Goal: Task Accomplishment & Management: Manage account settings

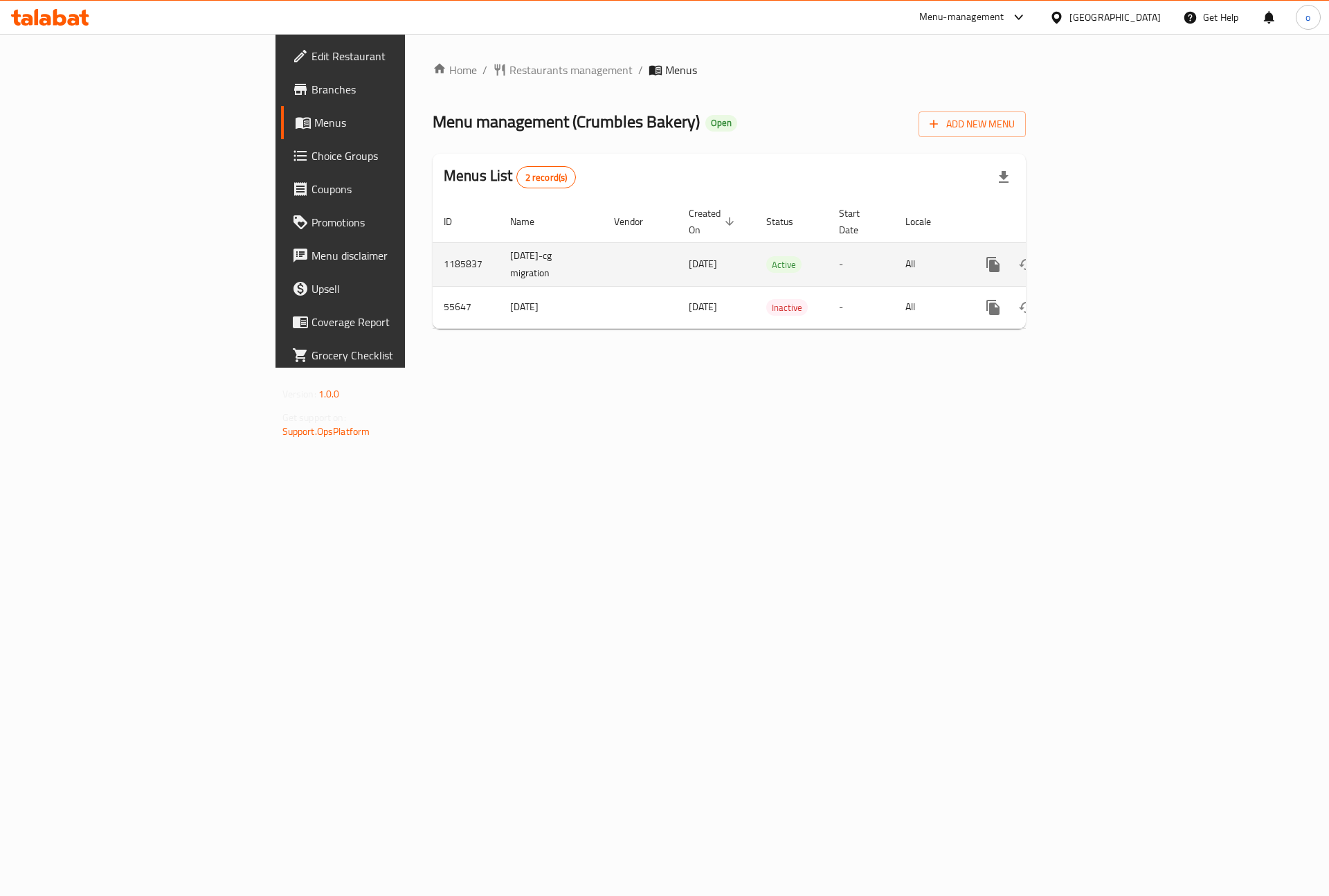
click at [894, 257] on td "-" at bounding box center [861, 264] width 66 height 43
click at [312, 94] on span "Branches" at bounding box center [399, 89] width 175 height 17
click at [1101, 256] on icon "enhanced table" at bounding box center [1093, 264] width 17 height 17
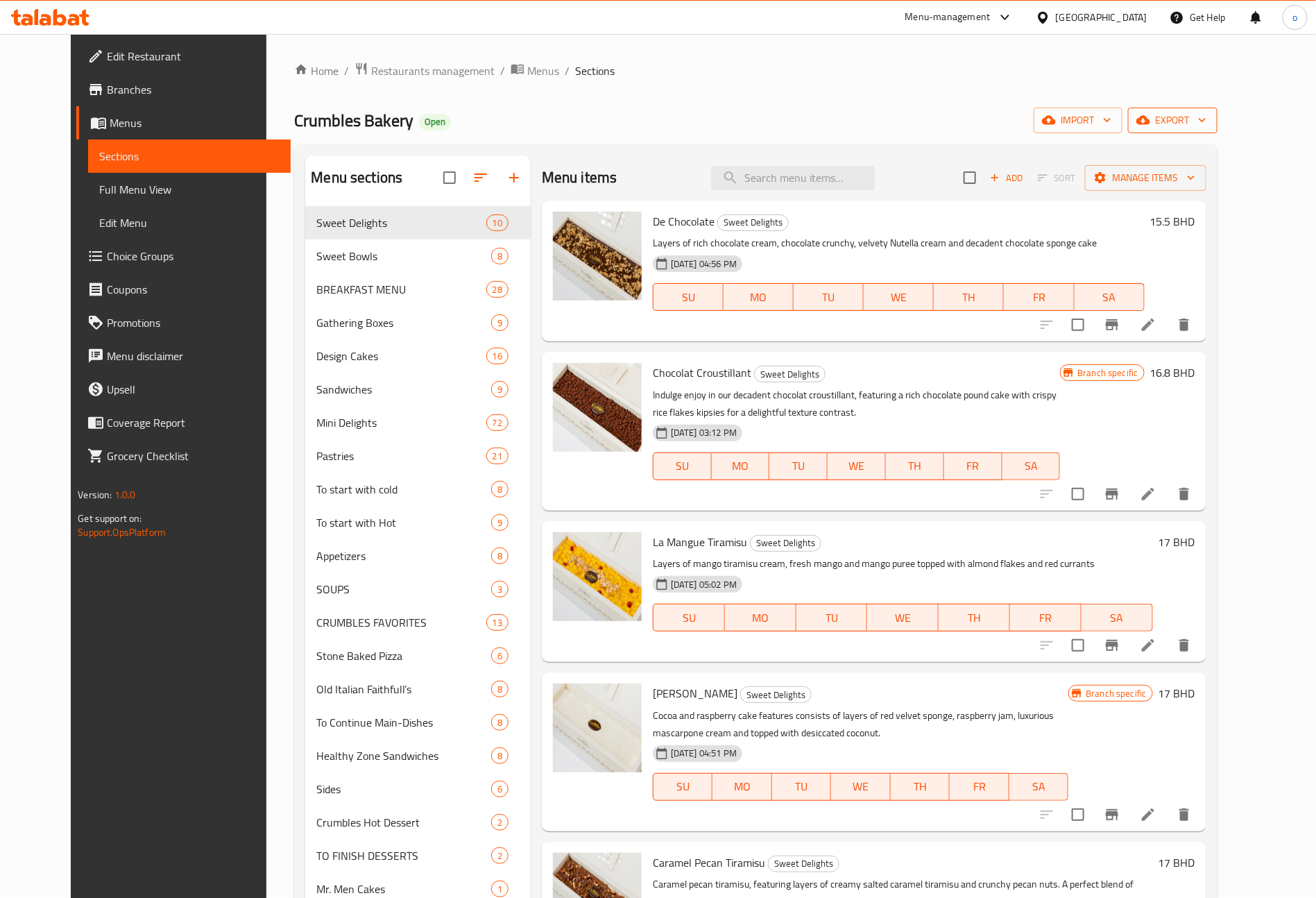
click at [1206, 118] on span "export" at bounding box center [1172, 121] width 67 height 17
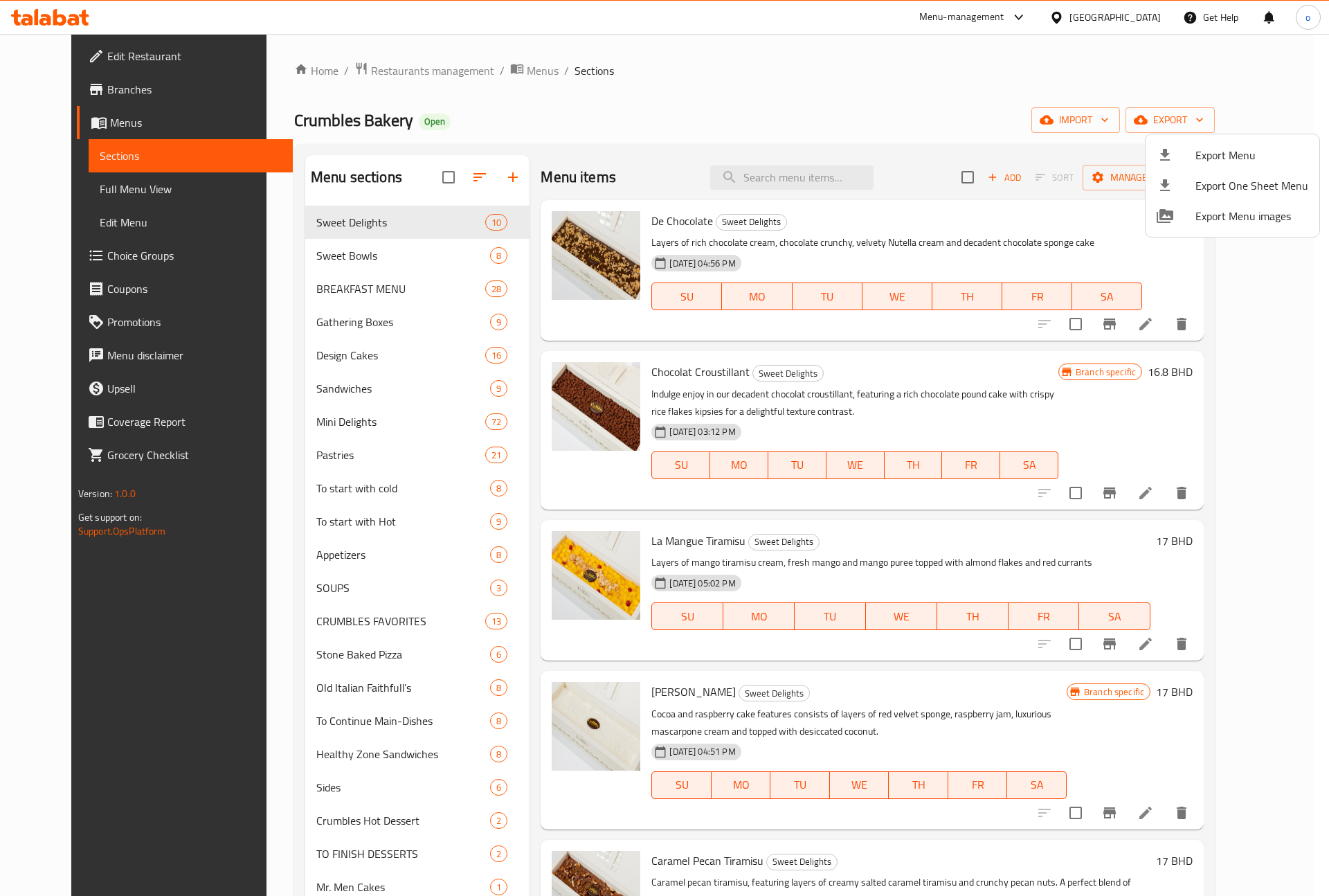
click at [88, 189] on div at bounding box center [664, 448] width 1329 height 896
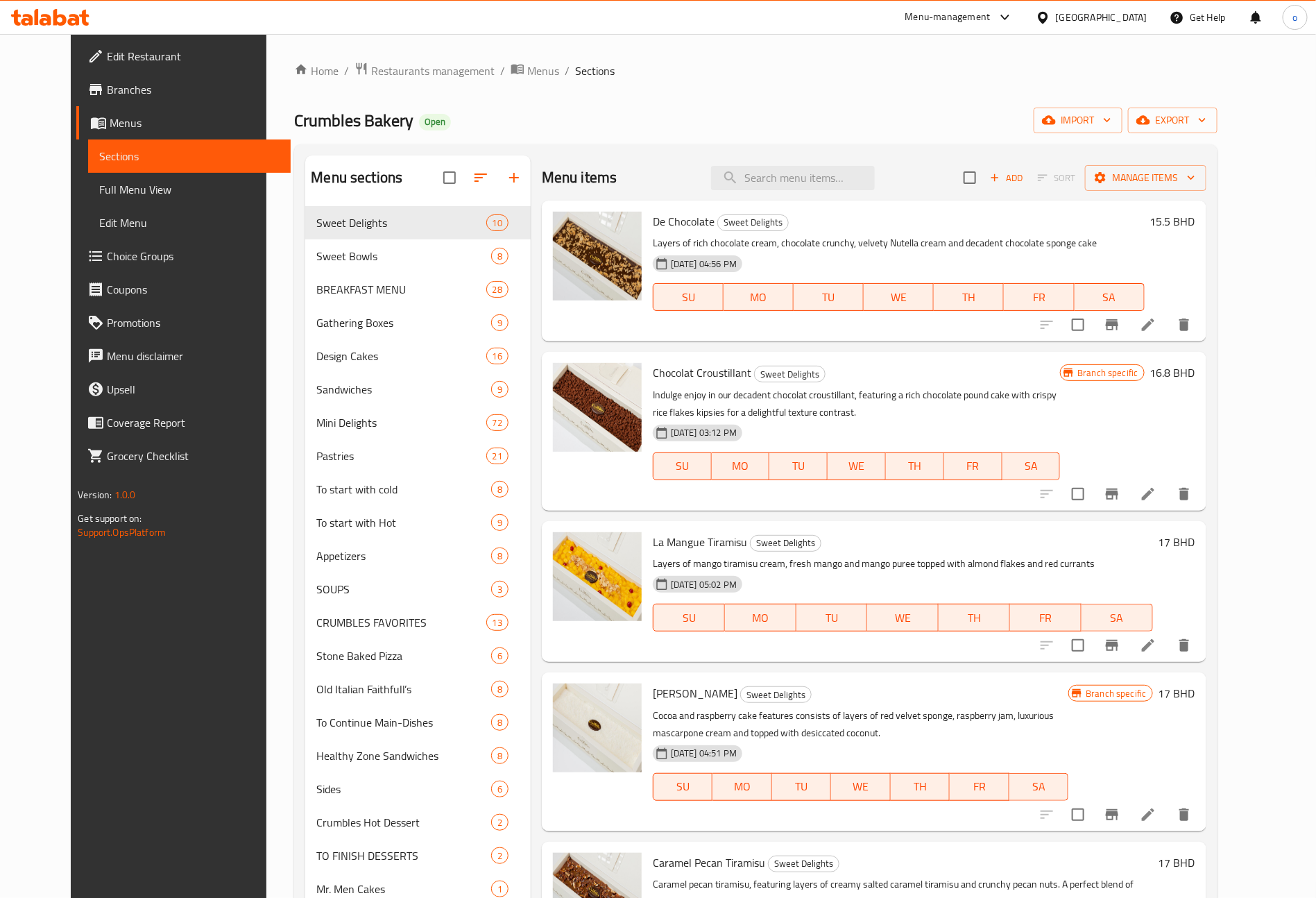
click at [99, 189] on span "Full Menu View" at bounding box center [189, 189] width 181 height 17
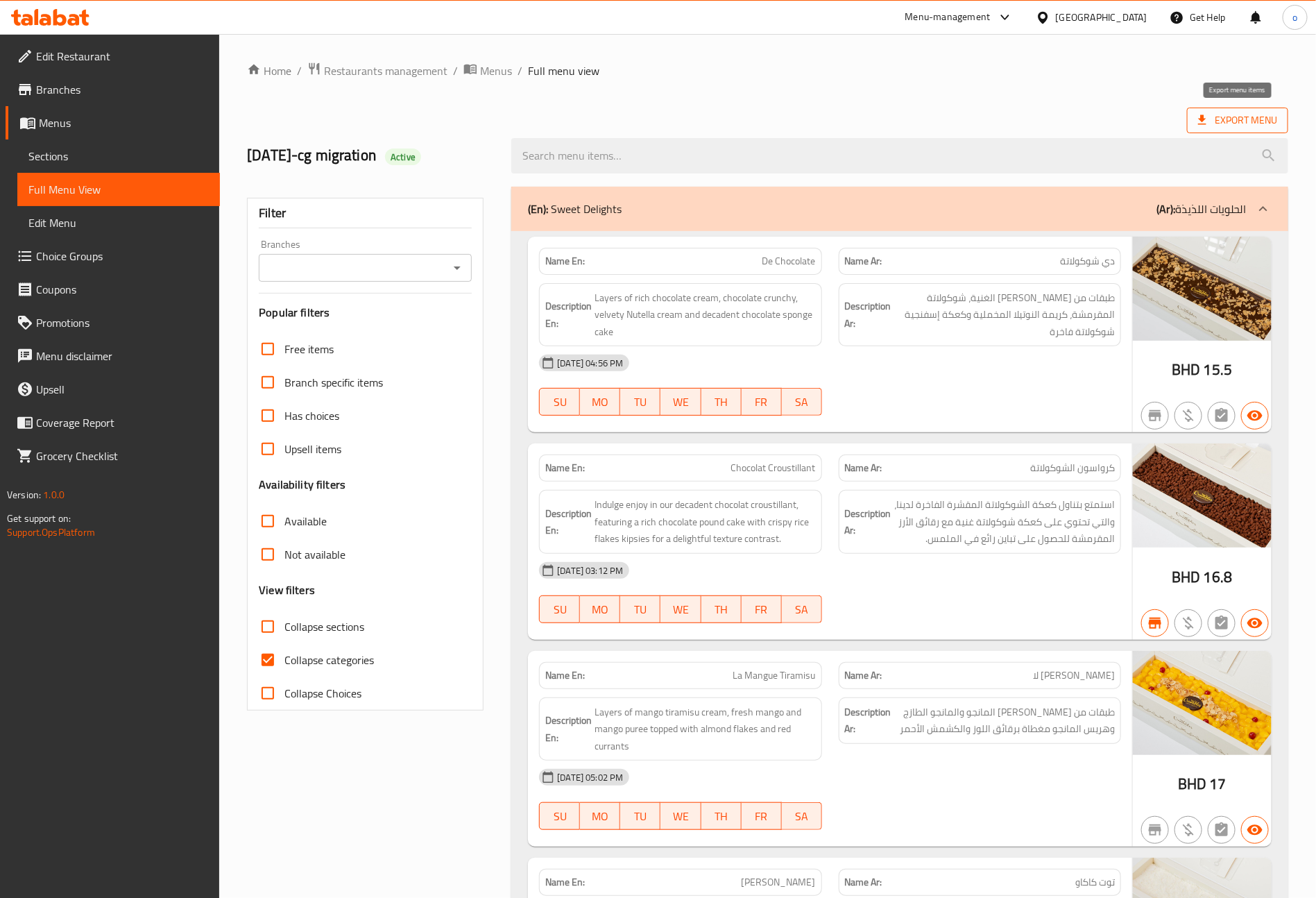
click at [1255, 117] on span "Export Menu" at bounding box center [1238, 121] width 79 height 17
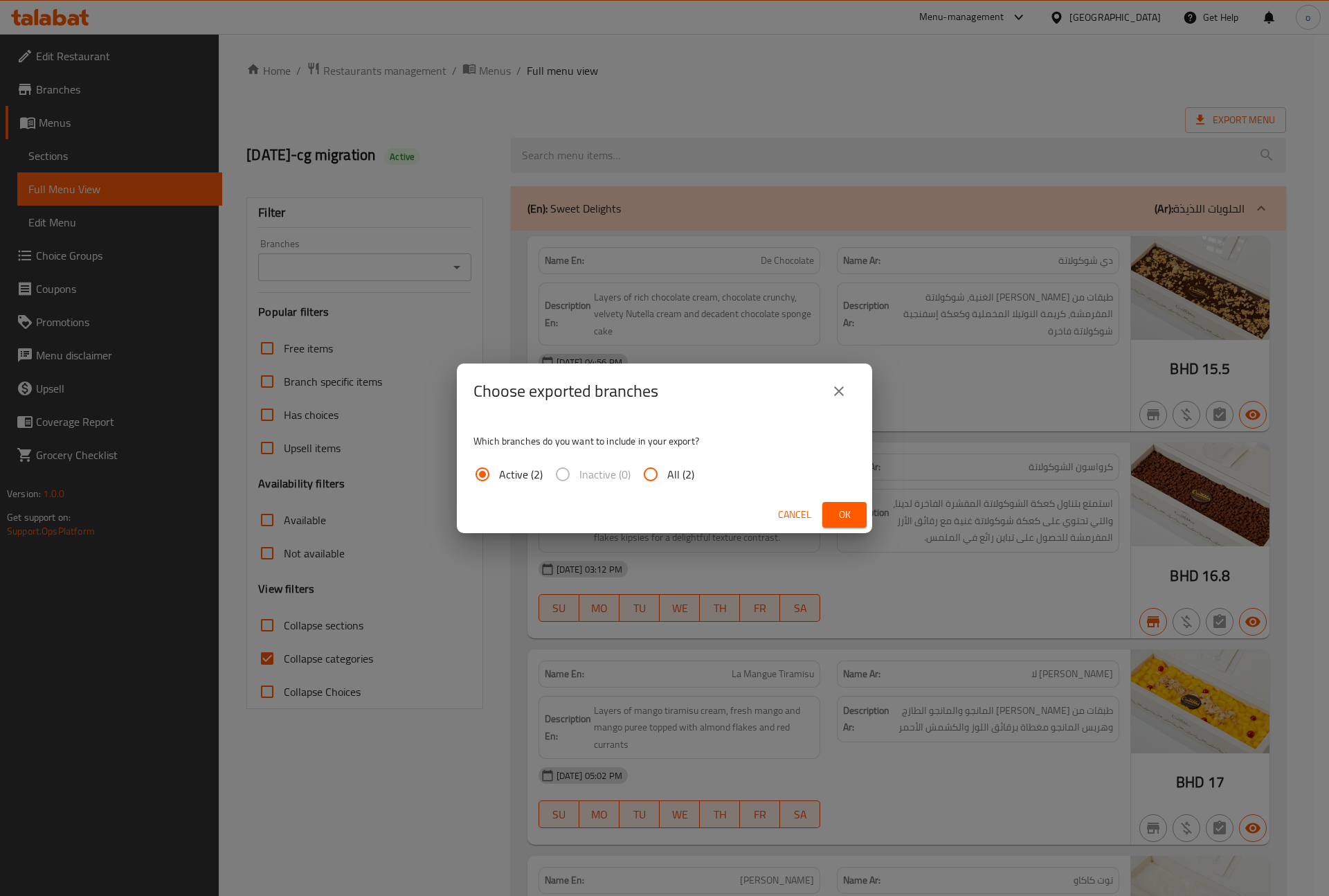
click at [652, 479] on input "All (2)" at bounding box center [650, 474] width 33 height 33
radio input "true"
click at [840, 389] on icon "close" at bounding box center [839, 391] width 9 height 9
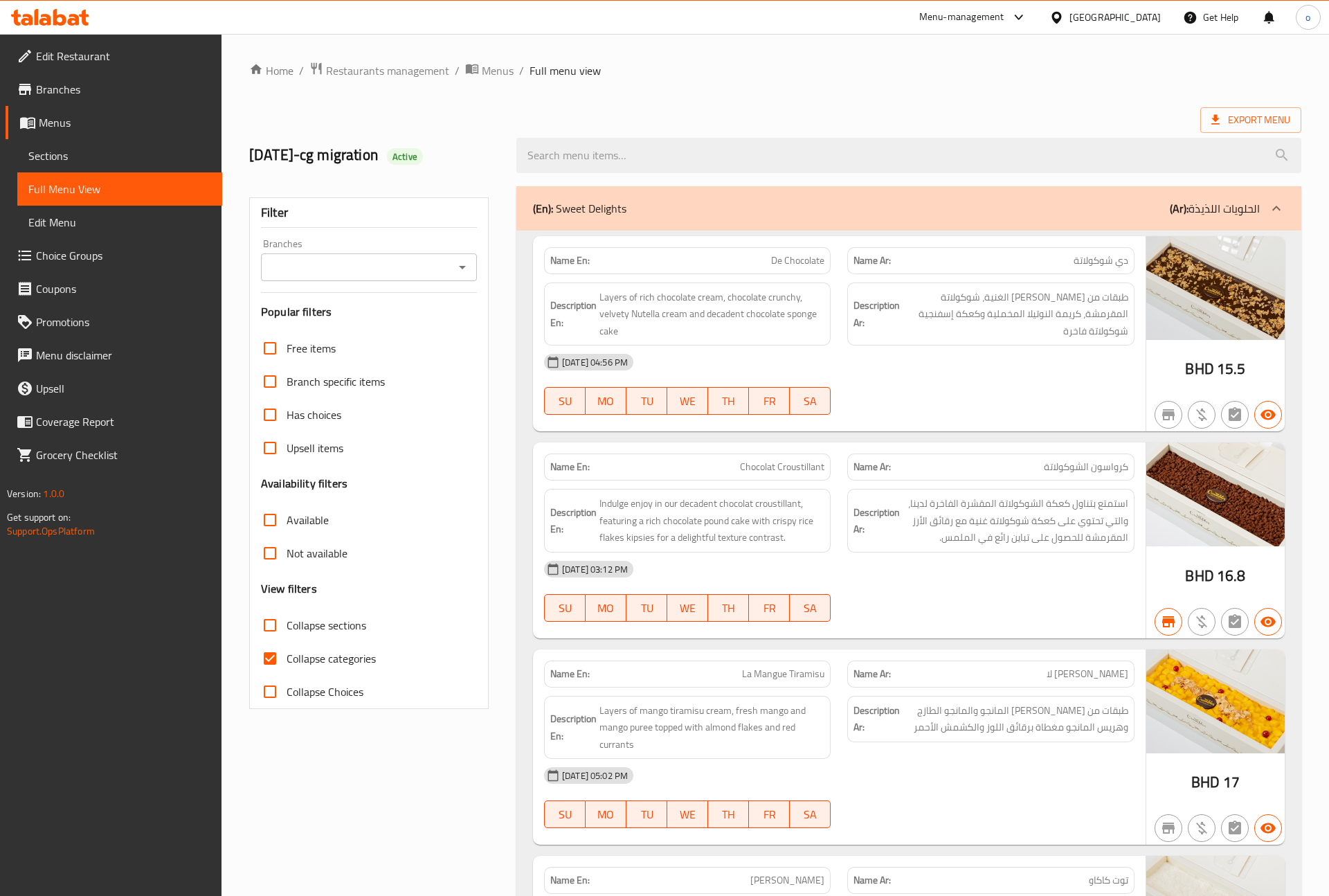
click at [268, 661] on input "Collapse categories" at bounding box center [270, 658] width 33 height 33
checkbox input "false"
click at [1257, 125] on span "Export Menu" at bounding box center [1235, 120] width 79 height 17
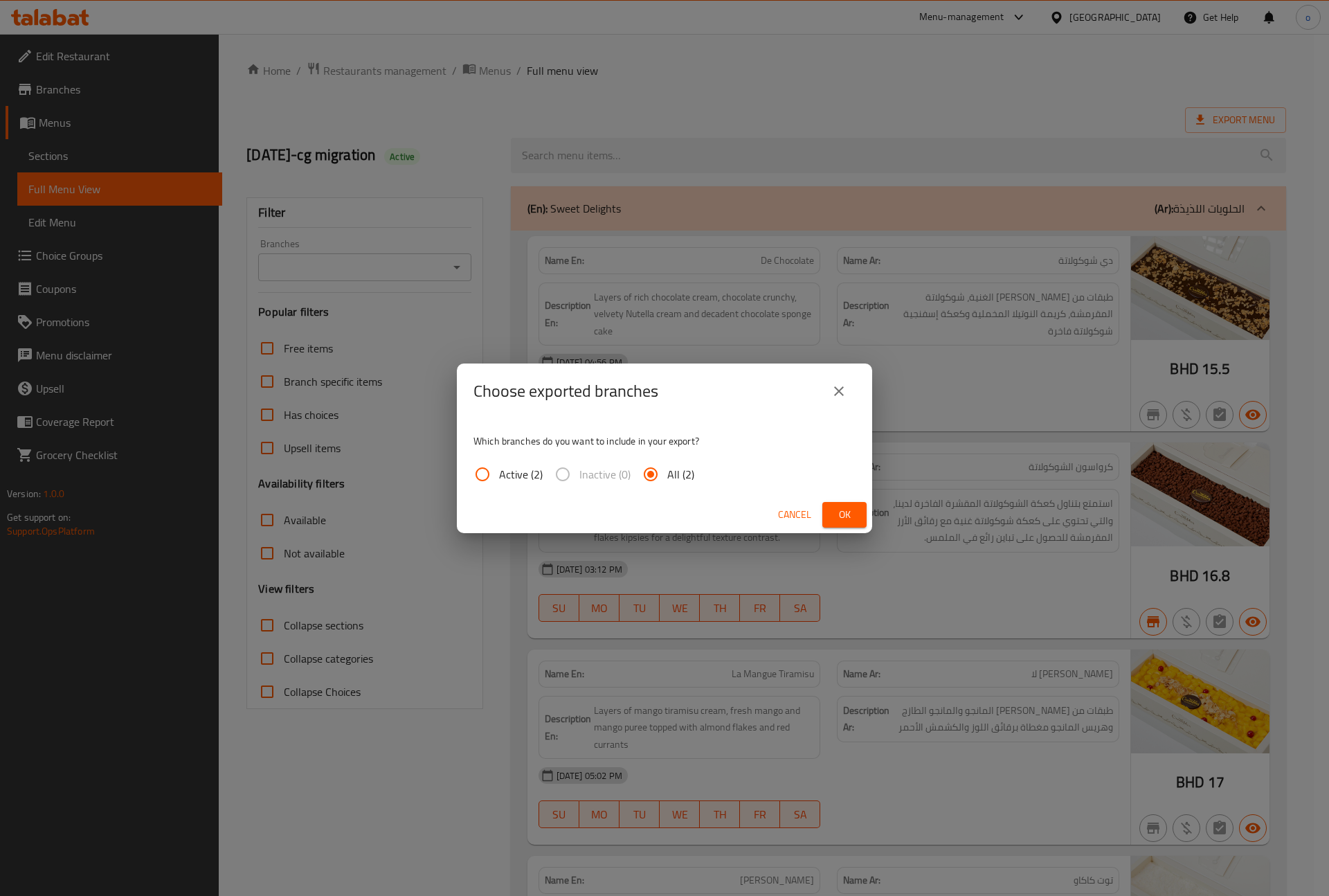
click at [654, 478] on input "All (2)" at bounding box center [650, 474] width 33 height 33
click at [852, 520] on span "Ok" at bounding box center [845, 515] width 22 height 17
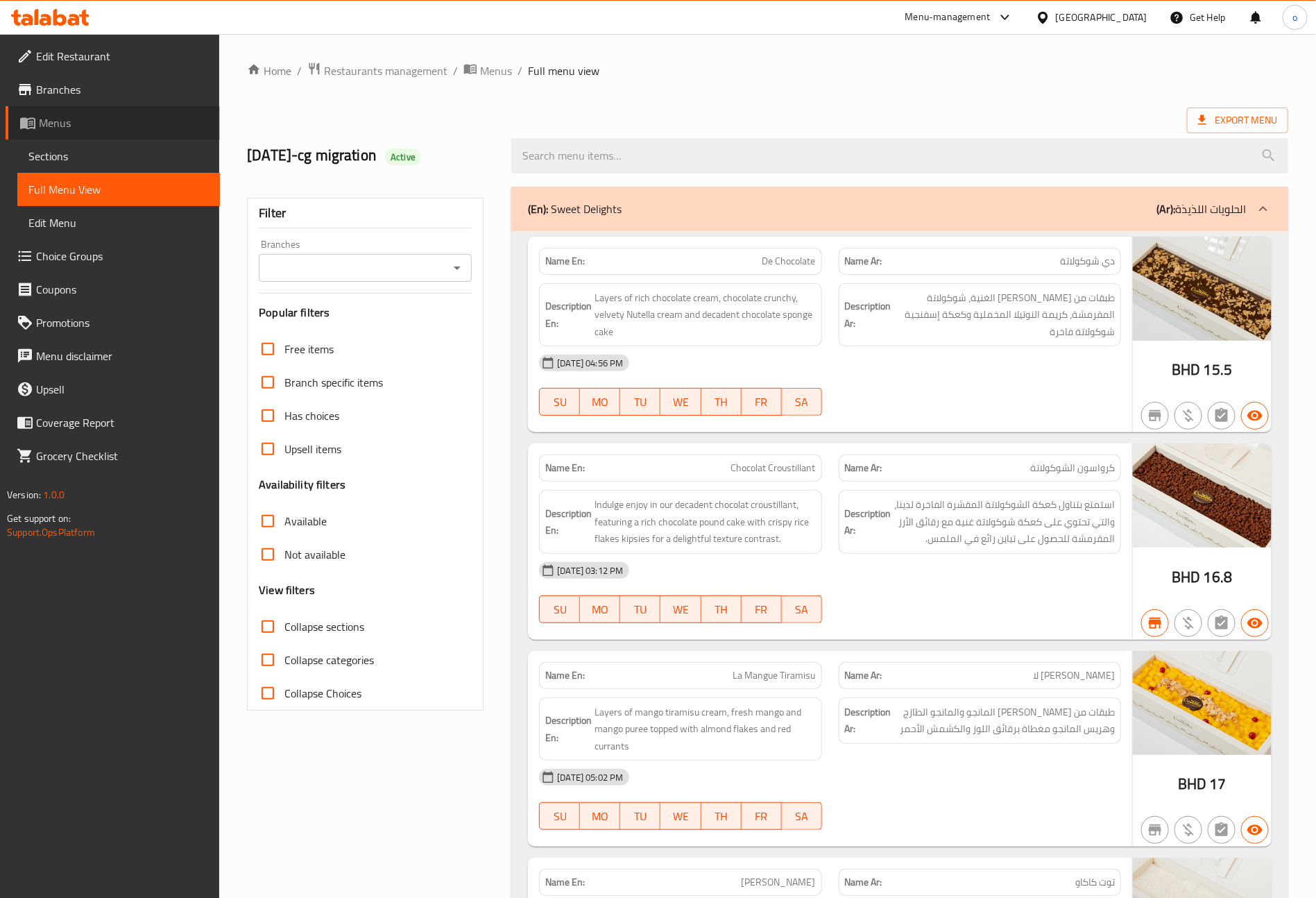
click at [88, 123] on span "Menus" at bounding box center [123, 122] width 170 height 17
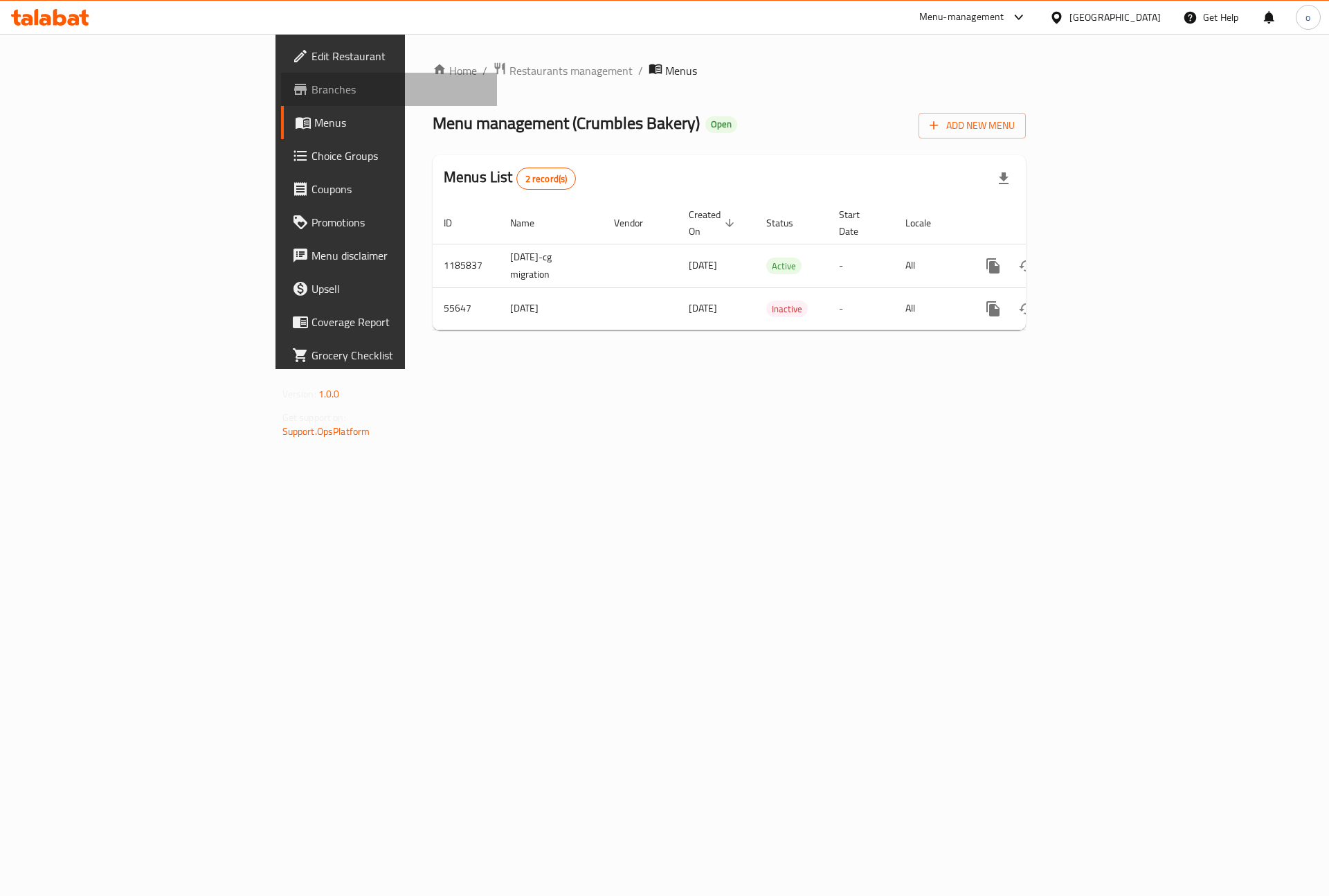
click at [312, 90] on span "Branches" at bounding box center [399, 89] width 175 height 17
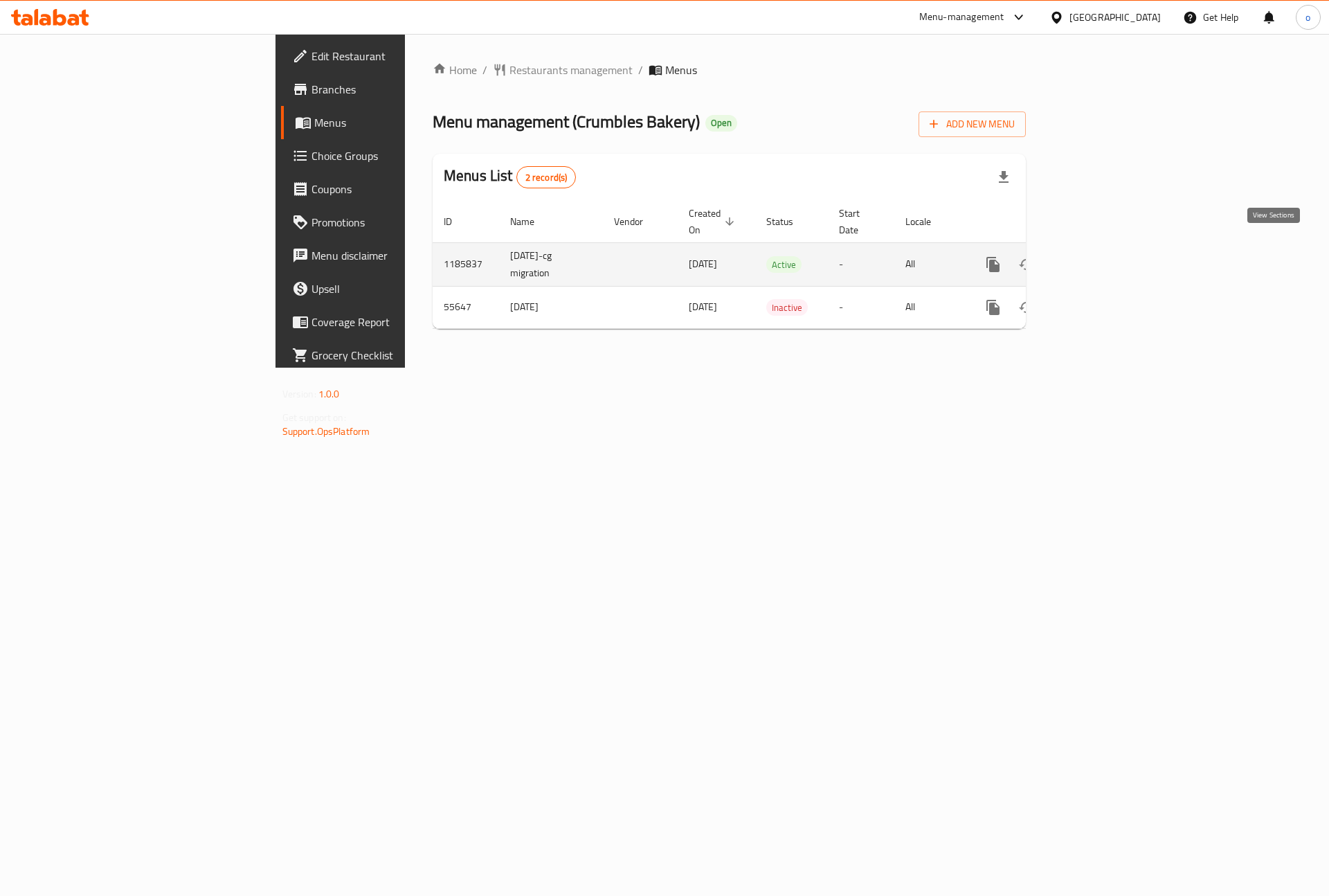
click at [1101, 256] on icon "enhanced table" at bounding box center [1093, 264] width 17 height 17
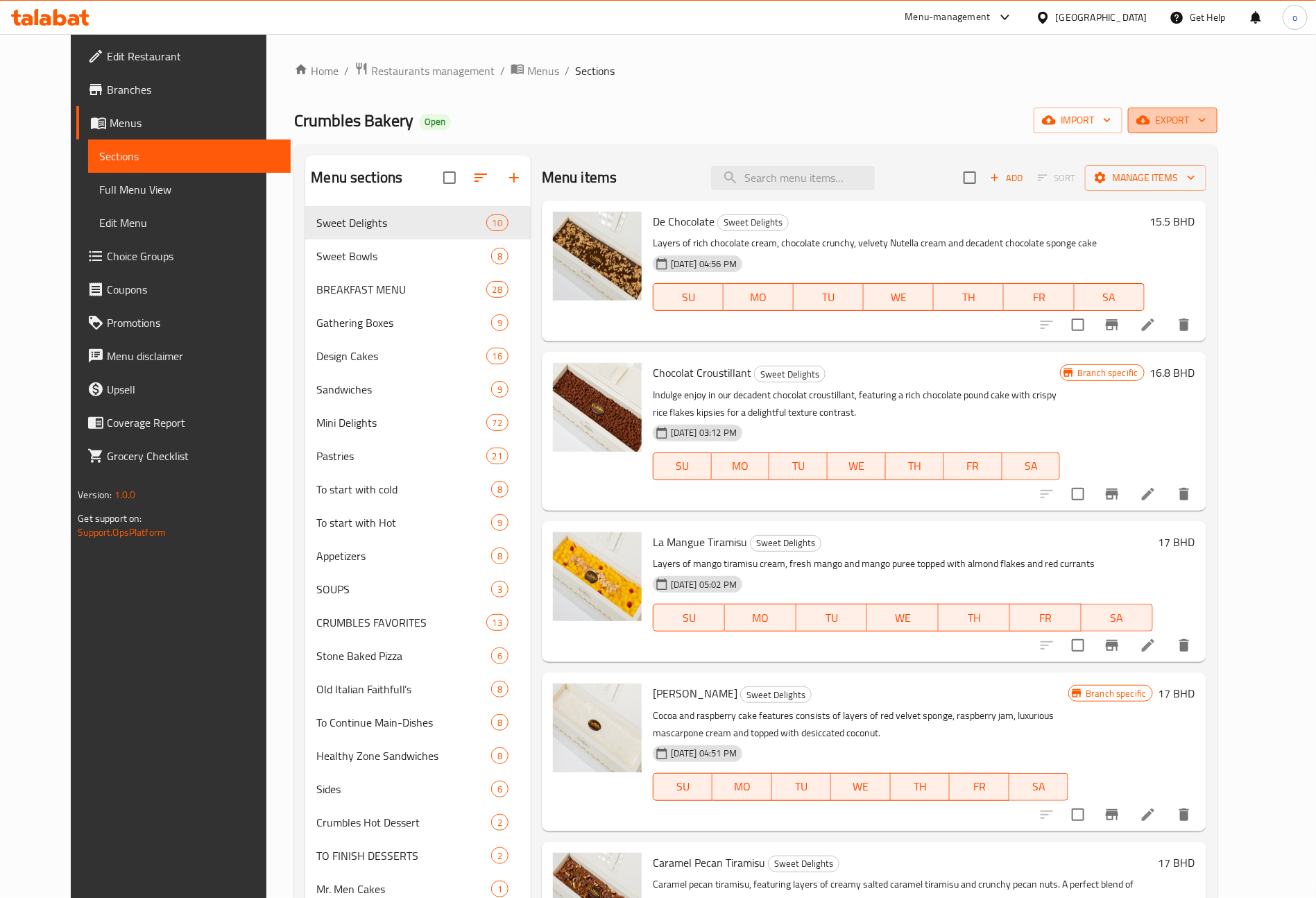
click at [1206, 123] on span "export" at bounding box center [1172, 121] width 67 height 17
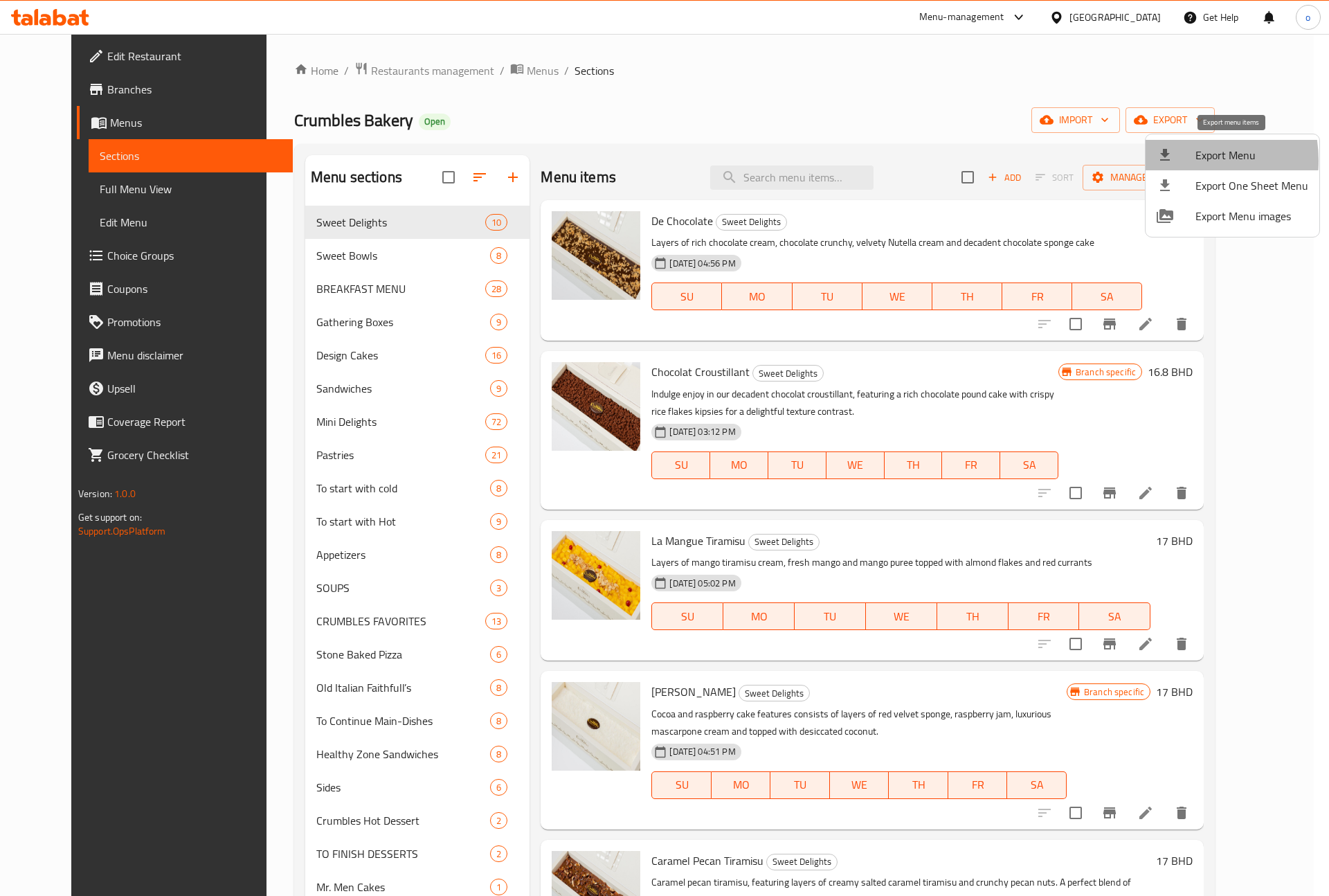
click at [1176, 161] on div at bounding box center [1175, 154] width 39 height 17
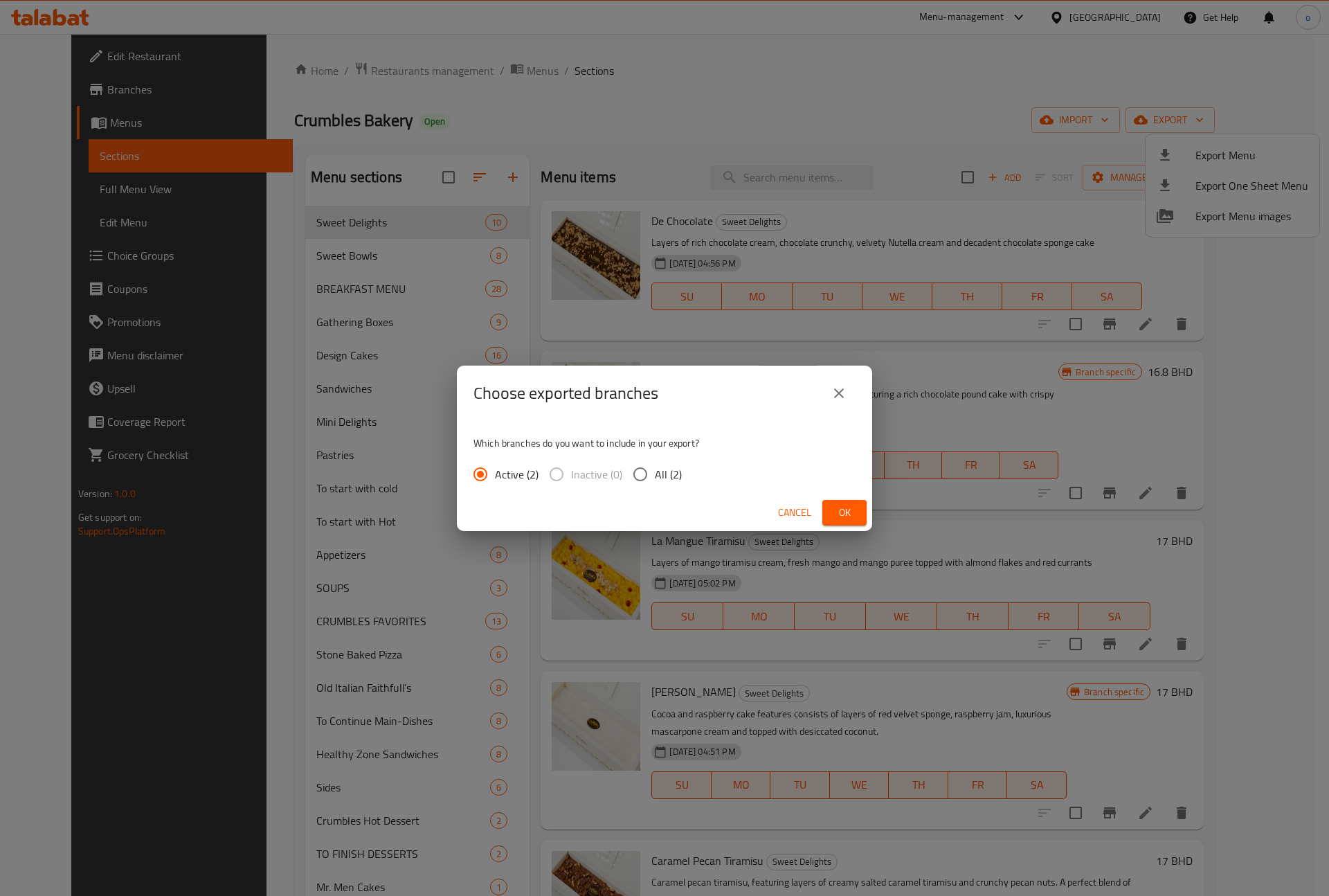
click at [642, 463] on input "All (2)" at bounding box center [640, 474] width 29 height 29
radio input "true"
click at [844, 516] on span "Ok" at bounding box center [845, 513] width 22 height 17
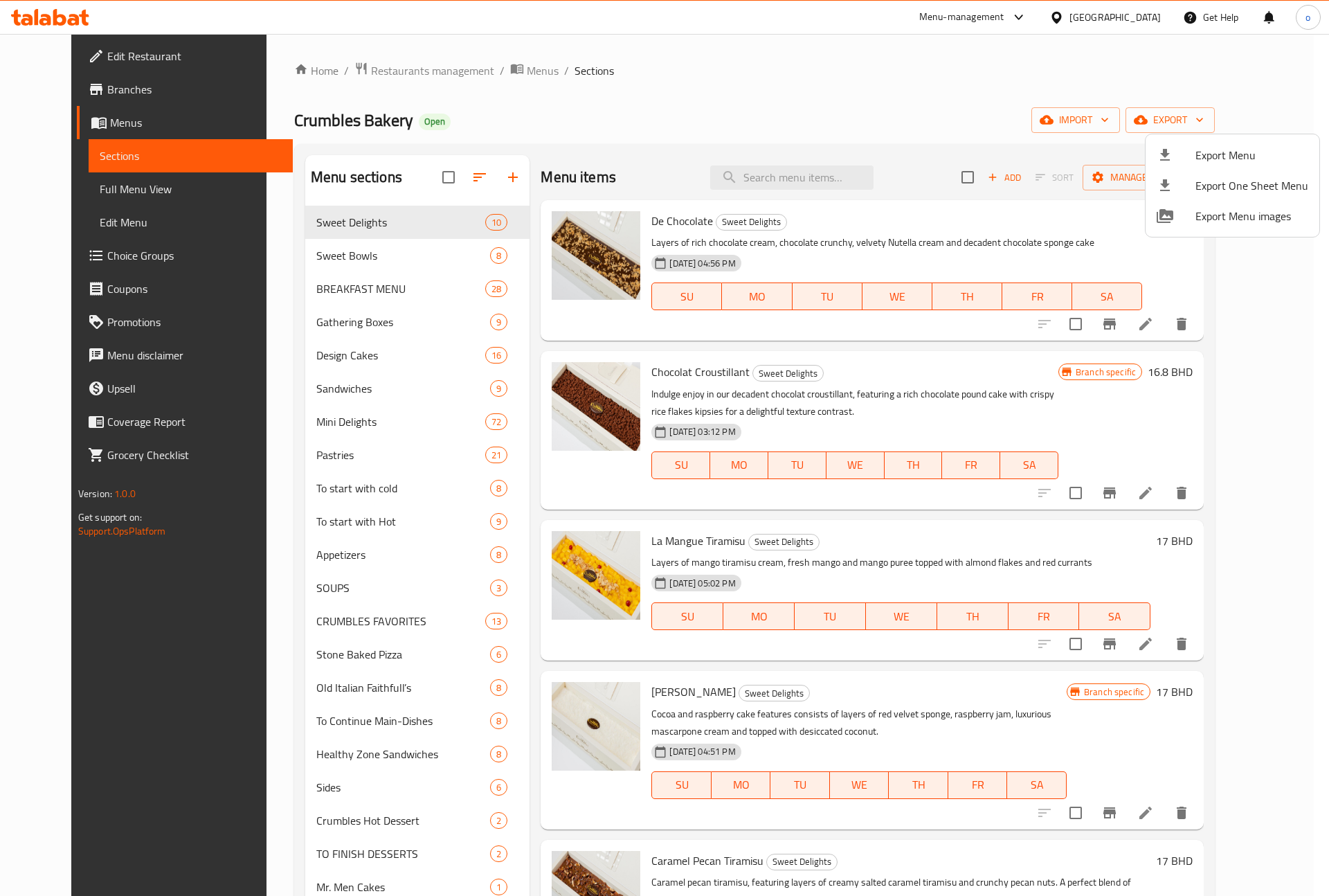
click at [489, 67] on div at bounding box center [664, 448] width 1329 height 896
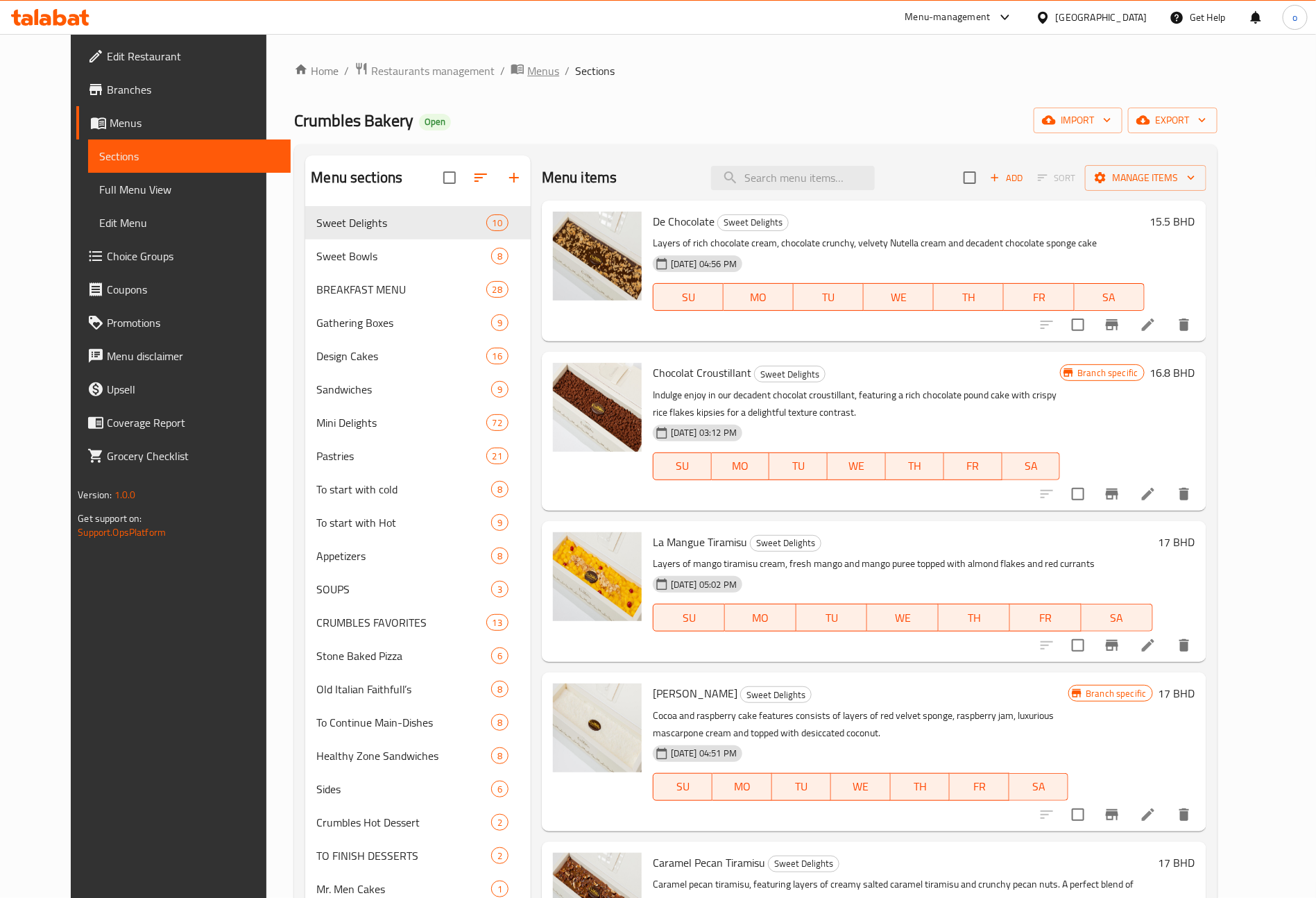
click at [527, 67] on span "Menus" at bounding box center [543, 70] width 32 height 17
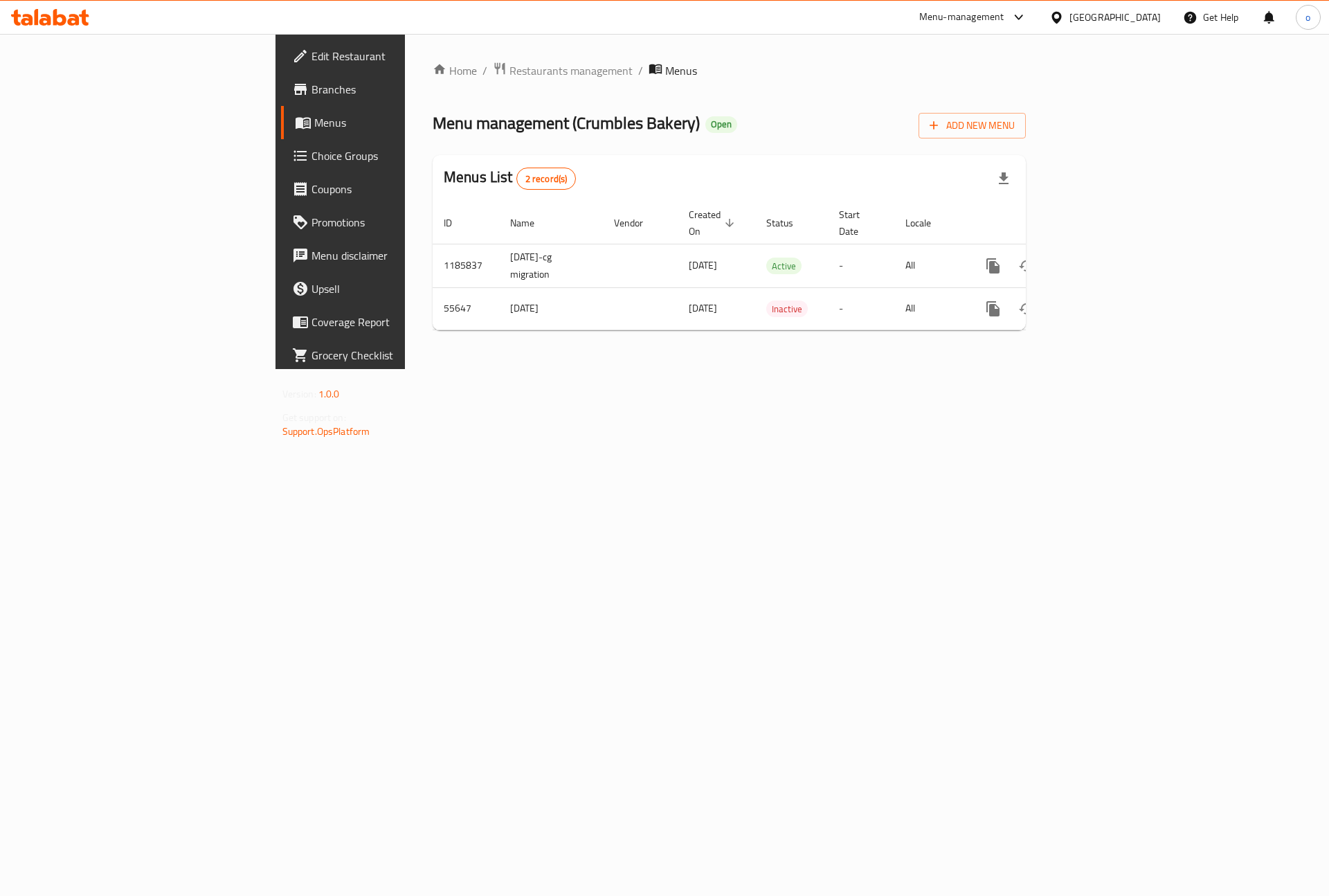
click at [312, 87] on span "Branches" at bounding box center [399, 89] width 175 height 17
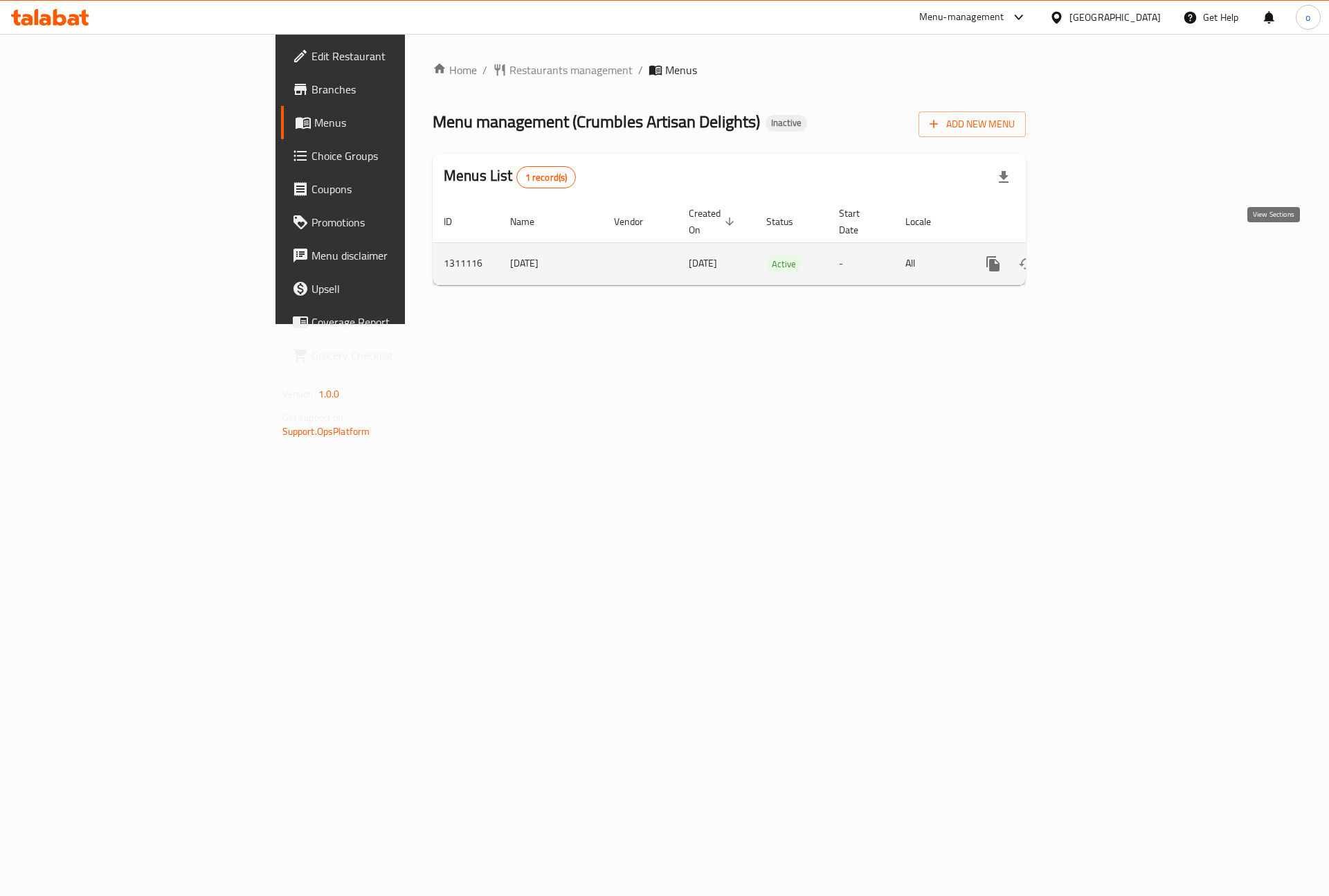
click at [1101, 255] on icon "enhanced table" at bounding box center [1093, 263] width 17 height 17
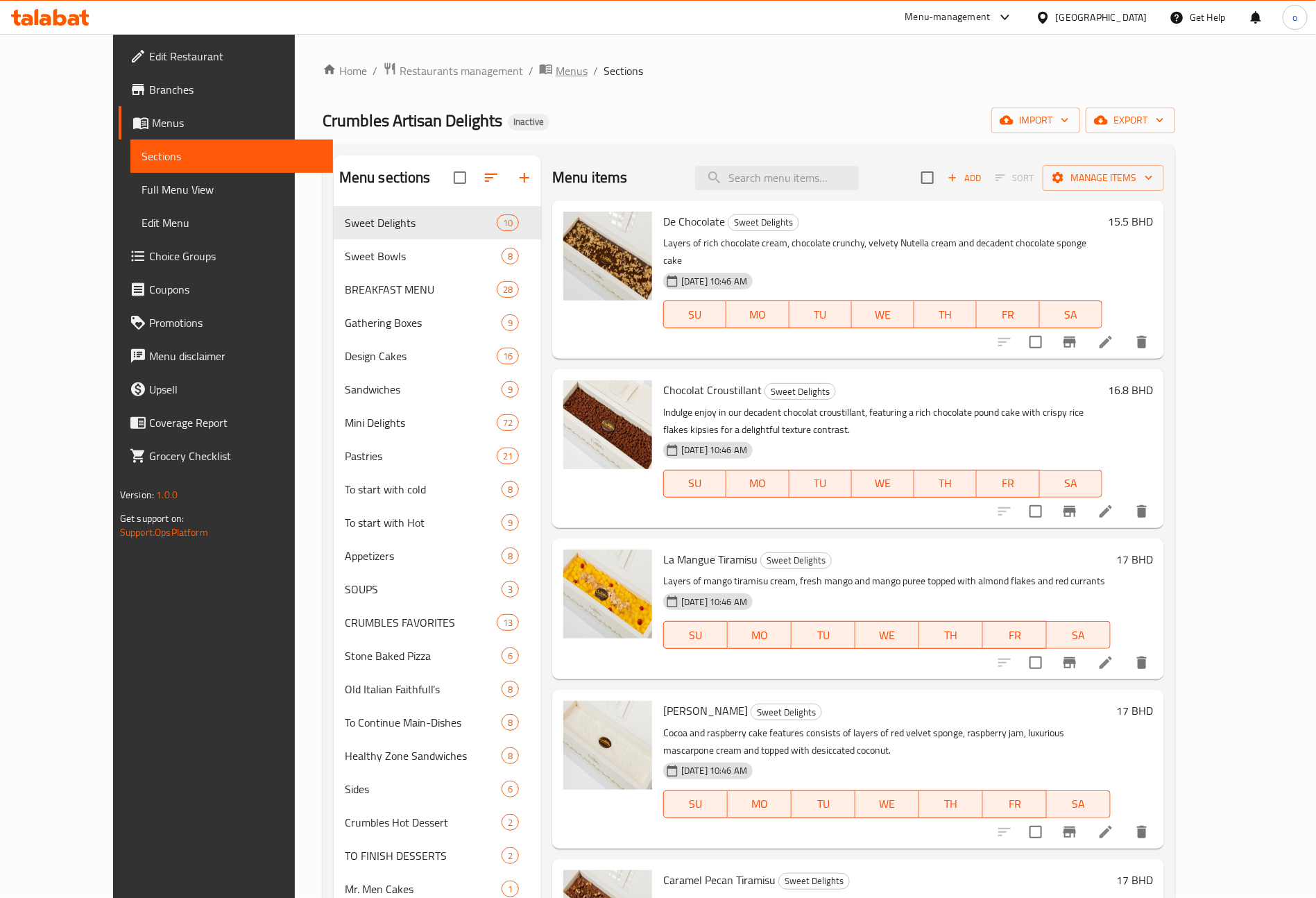
click at [555, 71] on span "Menus" at bounding box center [571, 70] width 32 height 17
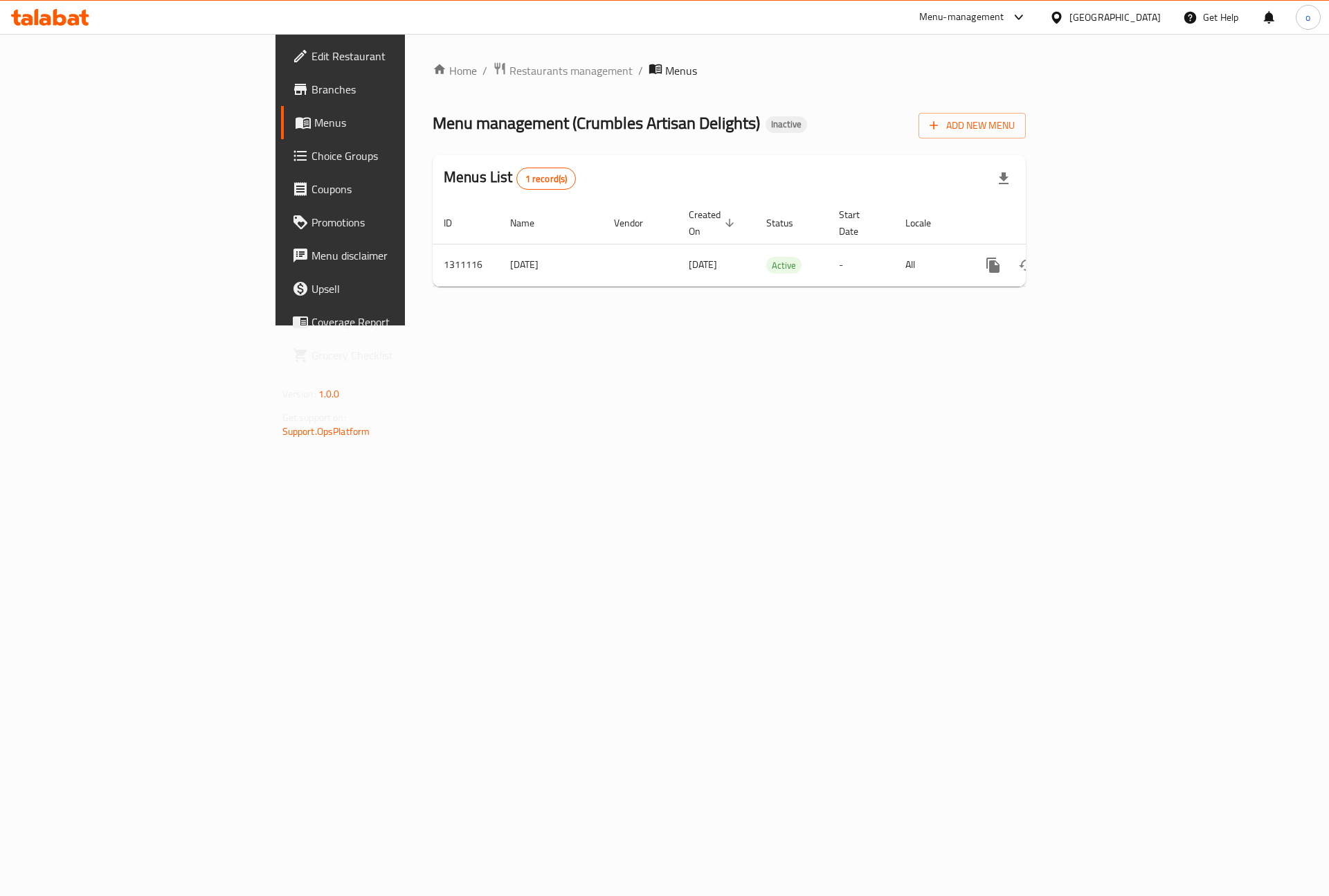
click at [312, 92] on span "Branches" at bounding box center [399, 89] width 175 height 17
click at [312, 54] on span "Edit Restaurant" at bounding box center [399, 56] width 175 height 17
click at [312, 91] on span "Branches" at bounding box center [399, 89] width 175 height 17
click at [312, 95] on span "Branches" at bounding box center [399, 89] width 175 height 17
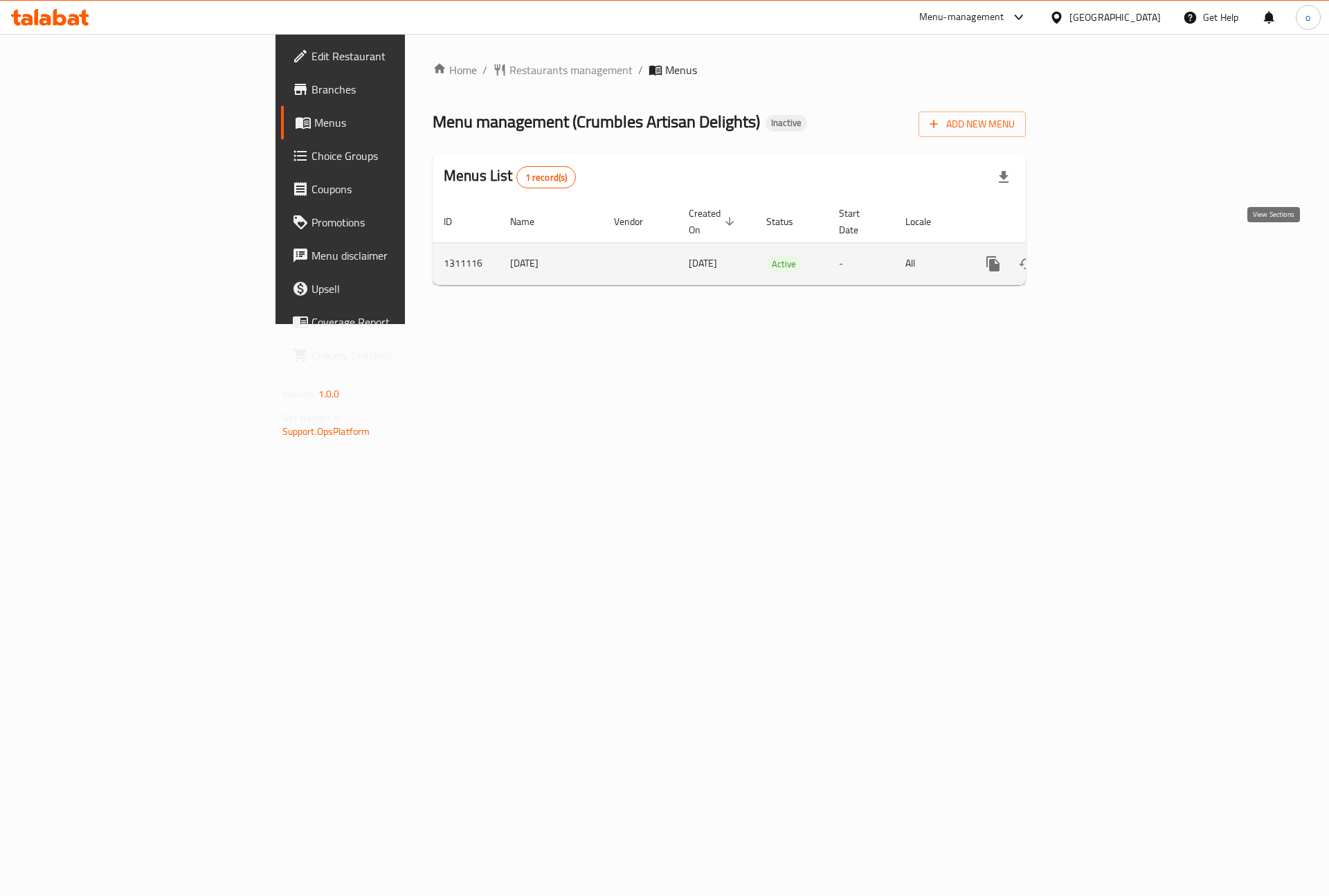
click at [1101, 255] on icon "enhanced table" at bounding box center [1093, 263] width 17 height 17
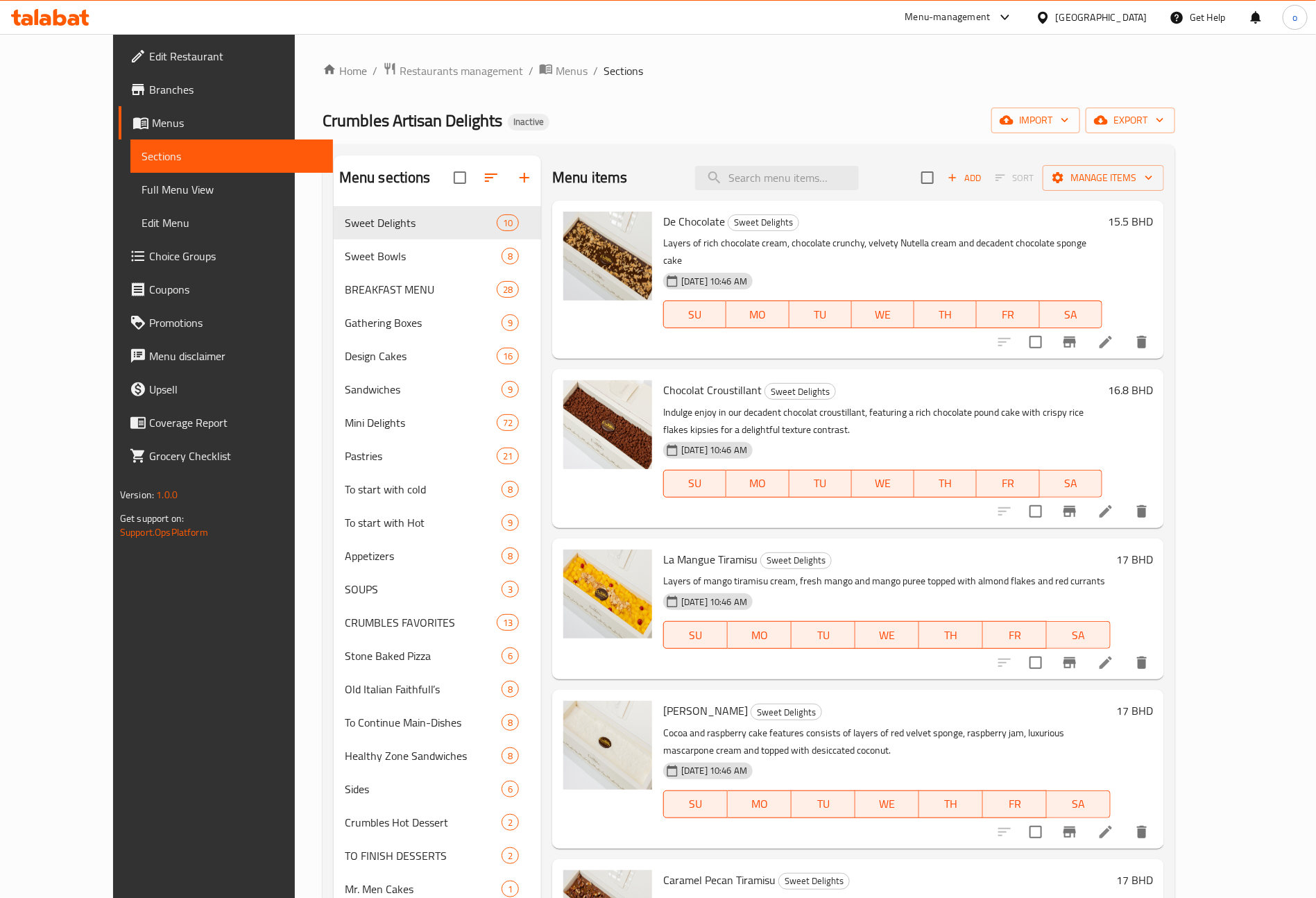
click at [149, 54] on span "Edit Restaurant" at bounding box center [235, 56] width 173 height 17
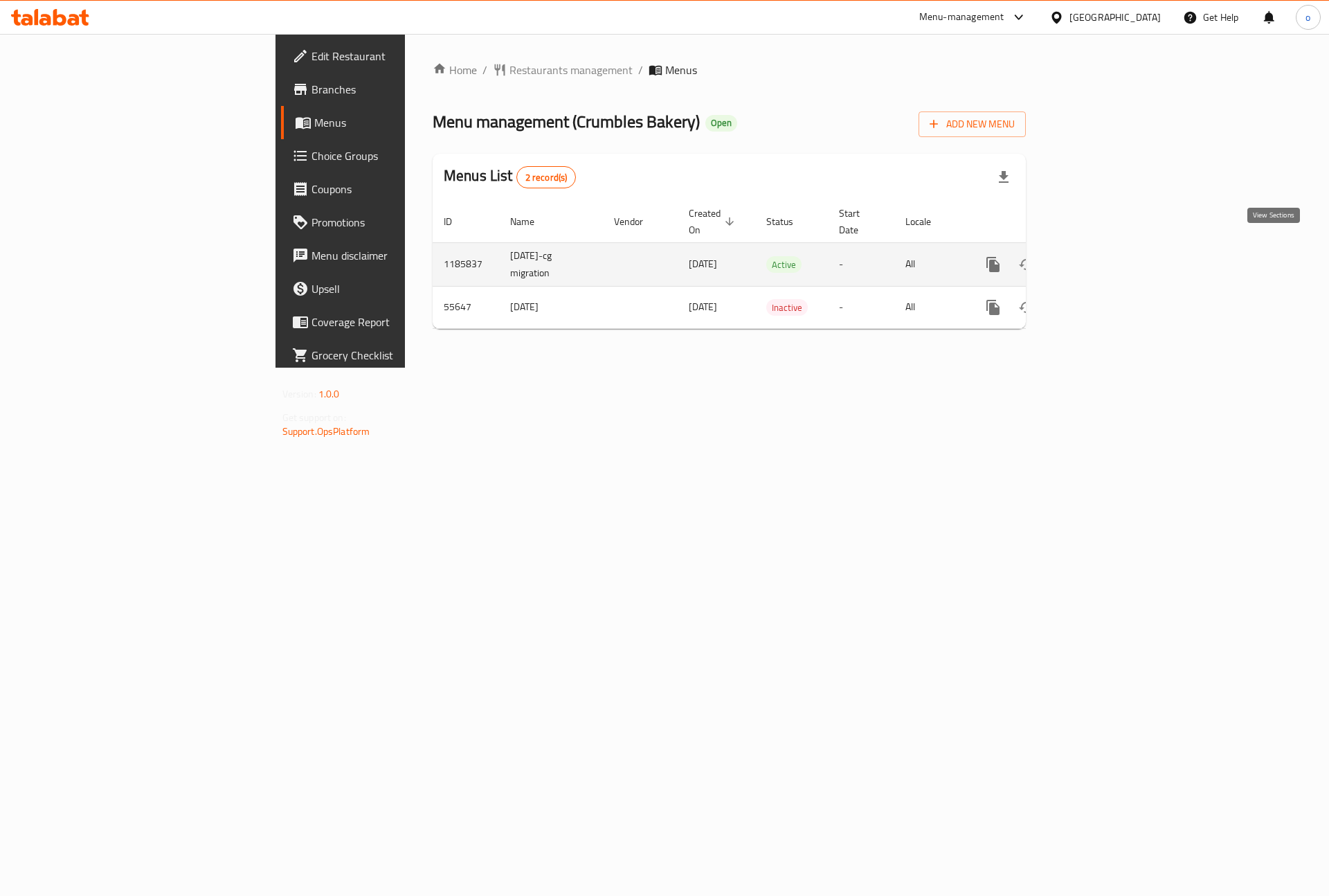
click at [1101, 256] on icon "enhanced table" at bounding box center [1093, 264] width 17 height 17
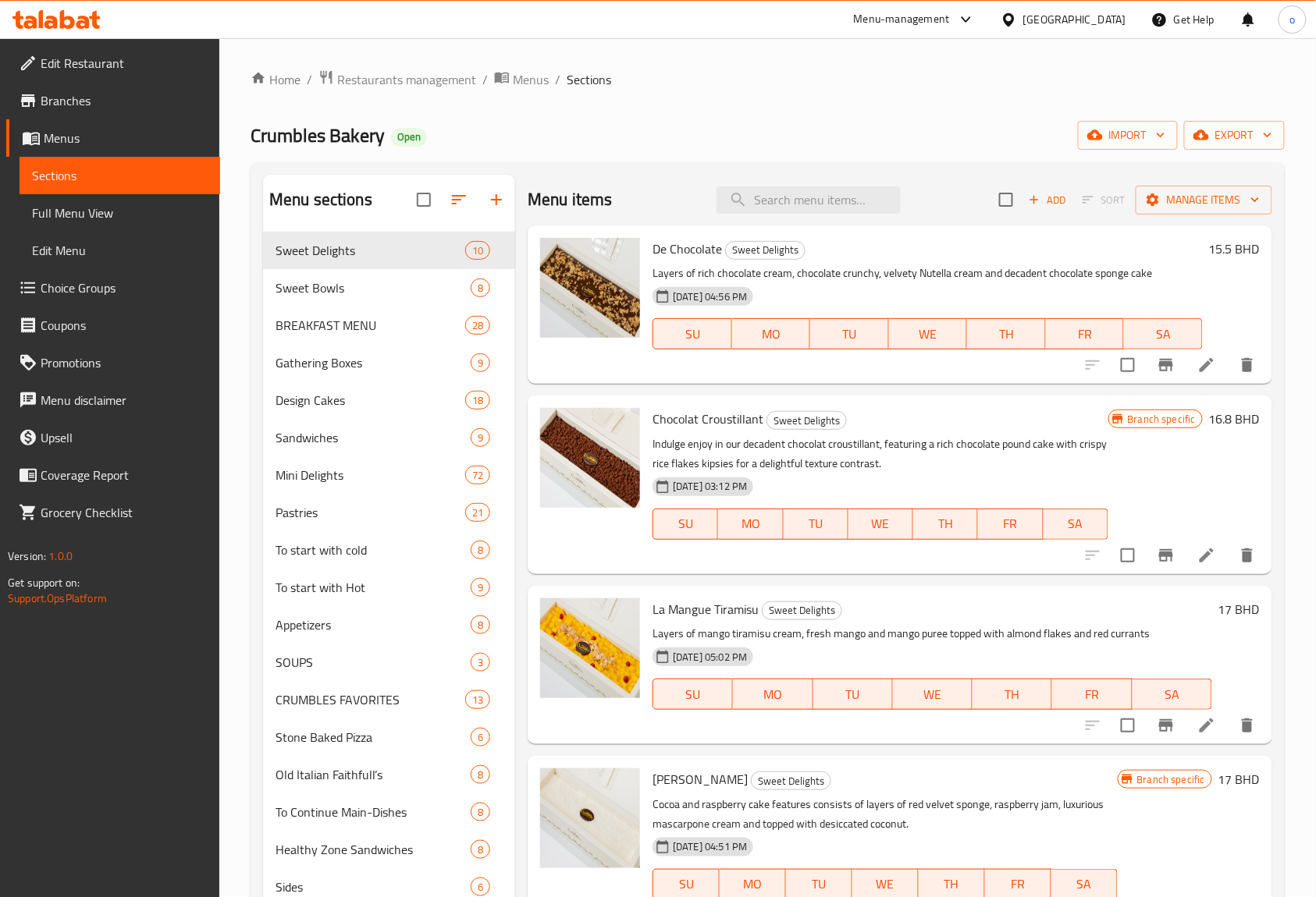
click at [92, 100] on span "Branches" at bounding box center [124, 100] width 167 height 19
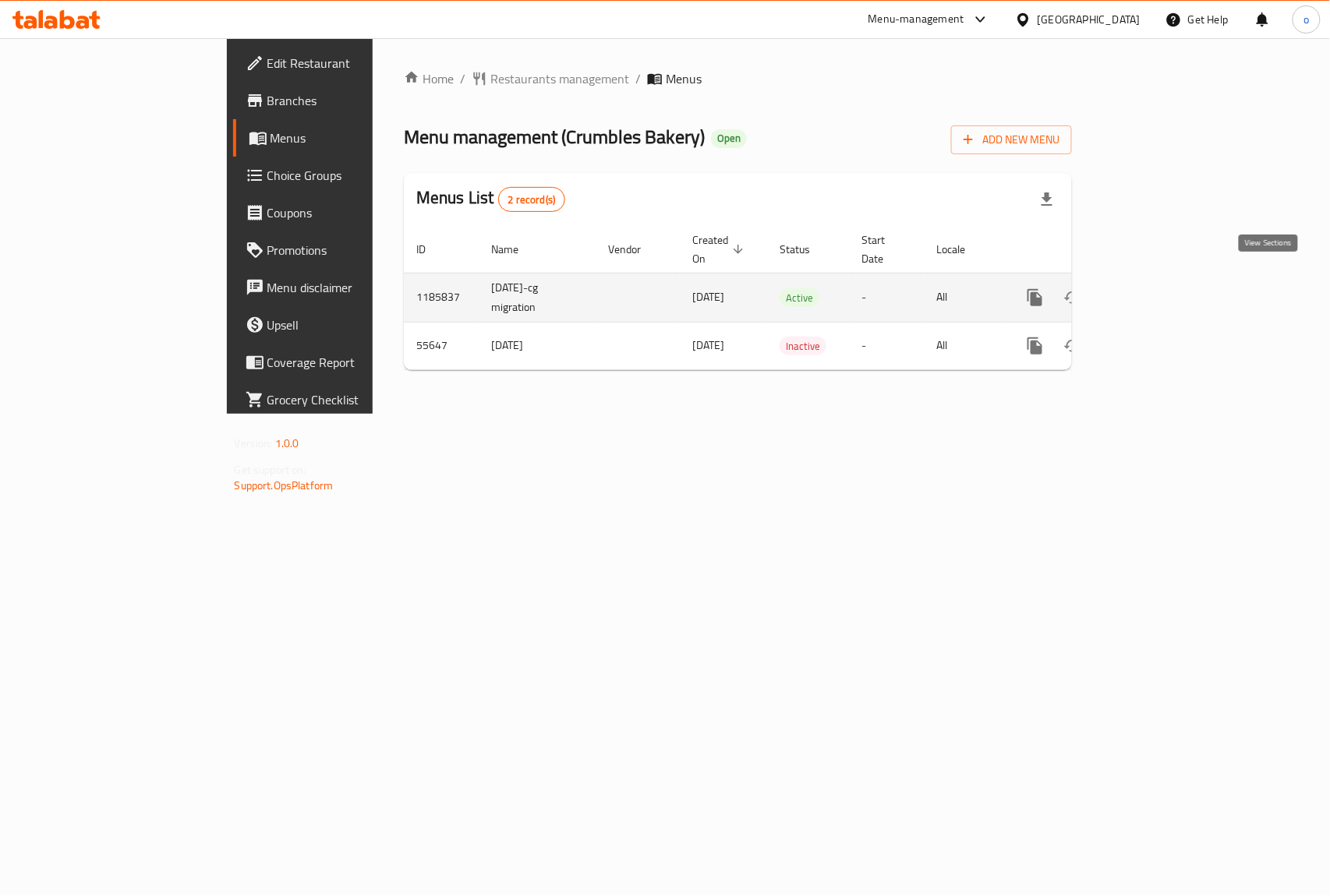
click at [1157, 288] on icon "enhanced table" at bounding box center [1147, 297] width 19 height 19
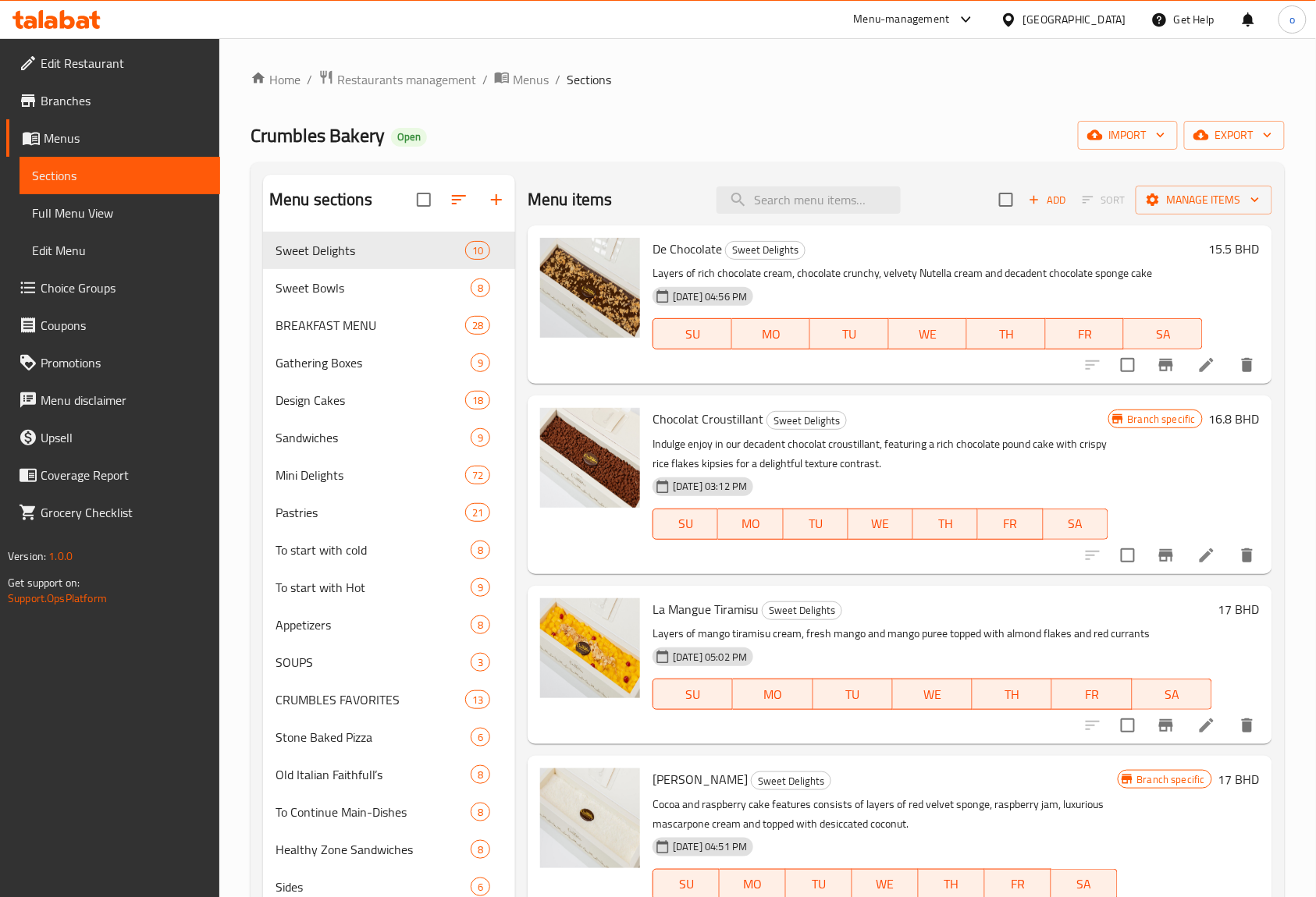
click at [75, 212] on span "Full Menu View" at bounding box center [120, 213] width 176 height 19
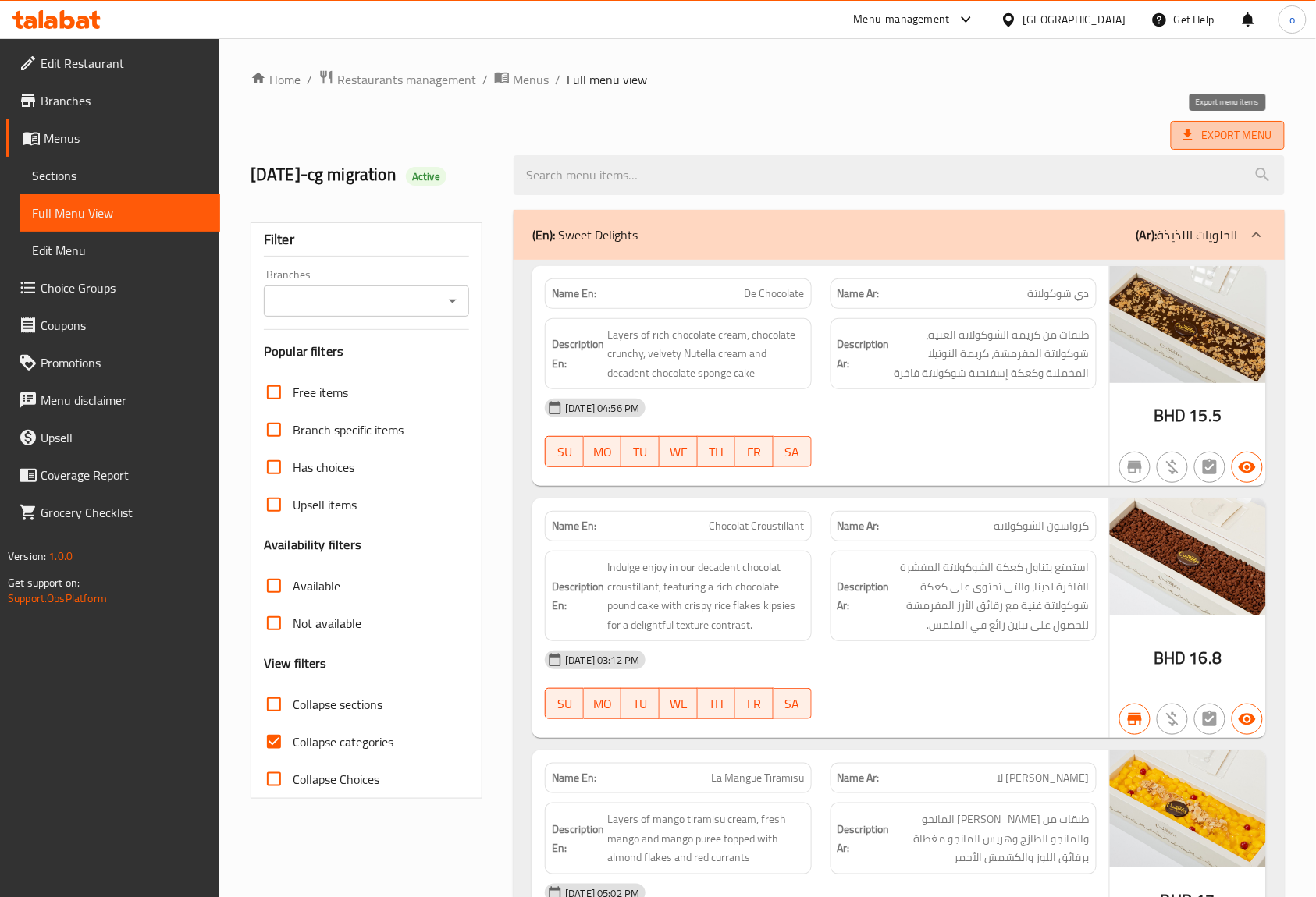
click at [1221, 142] on span "Export Menu" at bounding box center [1227, 136] width 89 height 20
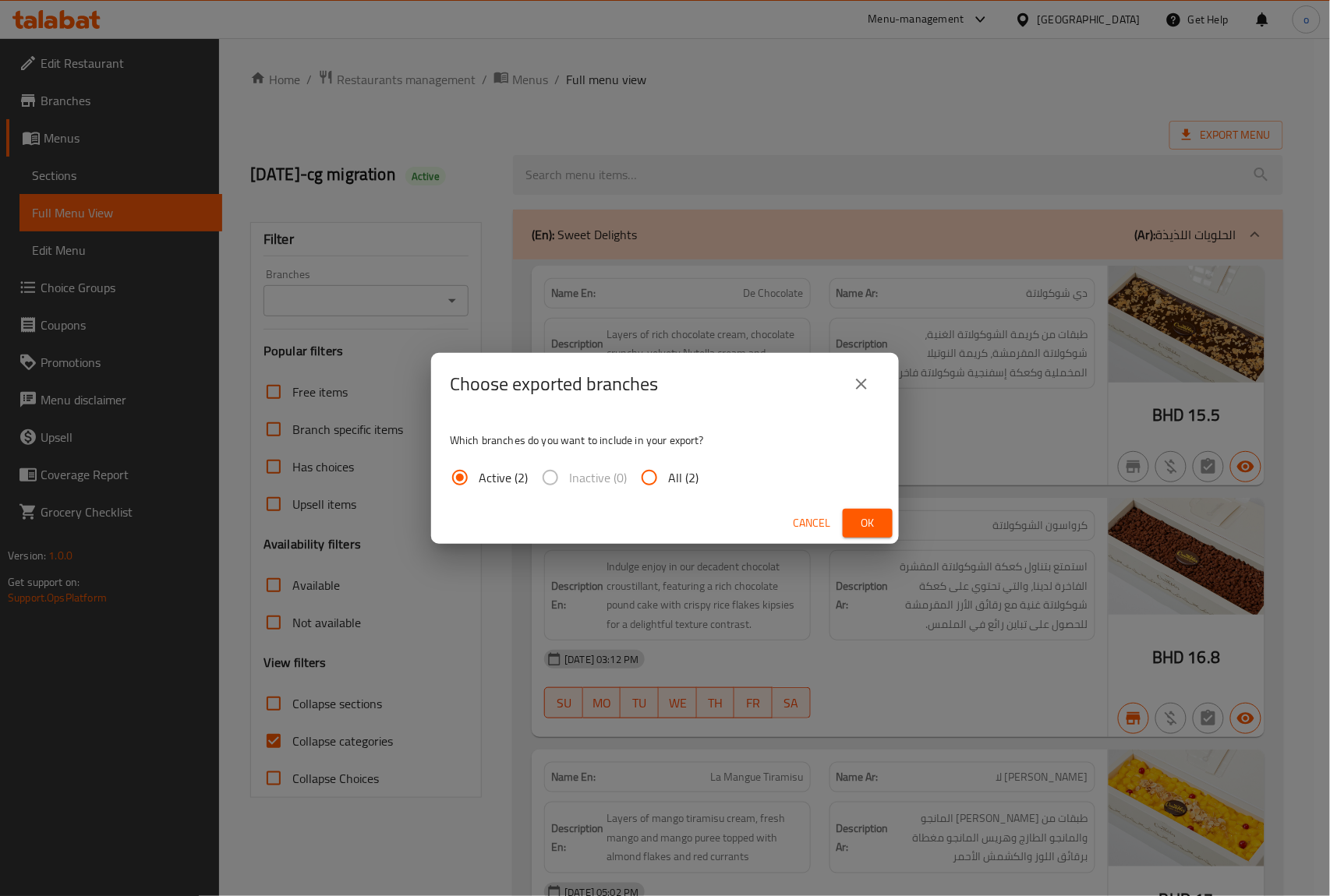
click at [652, 483] on input "All (2)" at bounding box center [649, 478] width 37 height 37
radio input "true"
click at [861, 381] on icon "close" at bounding box center [861, 384] width 19 height 19
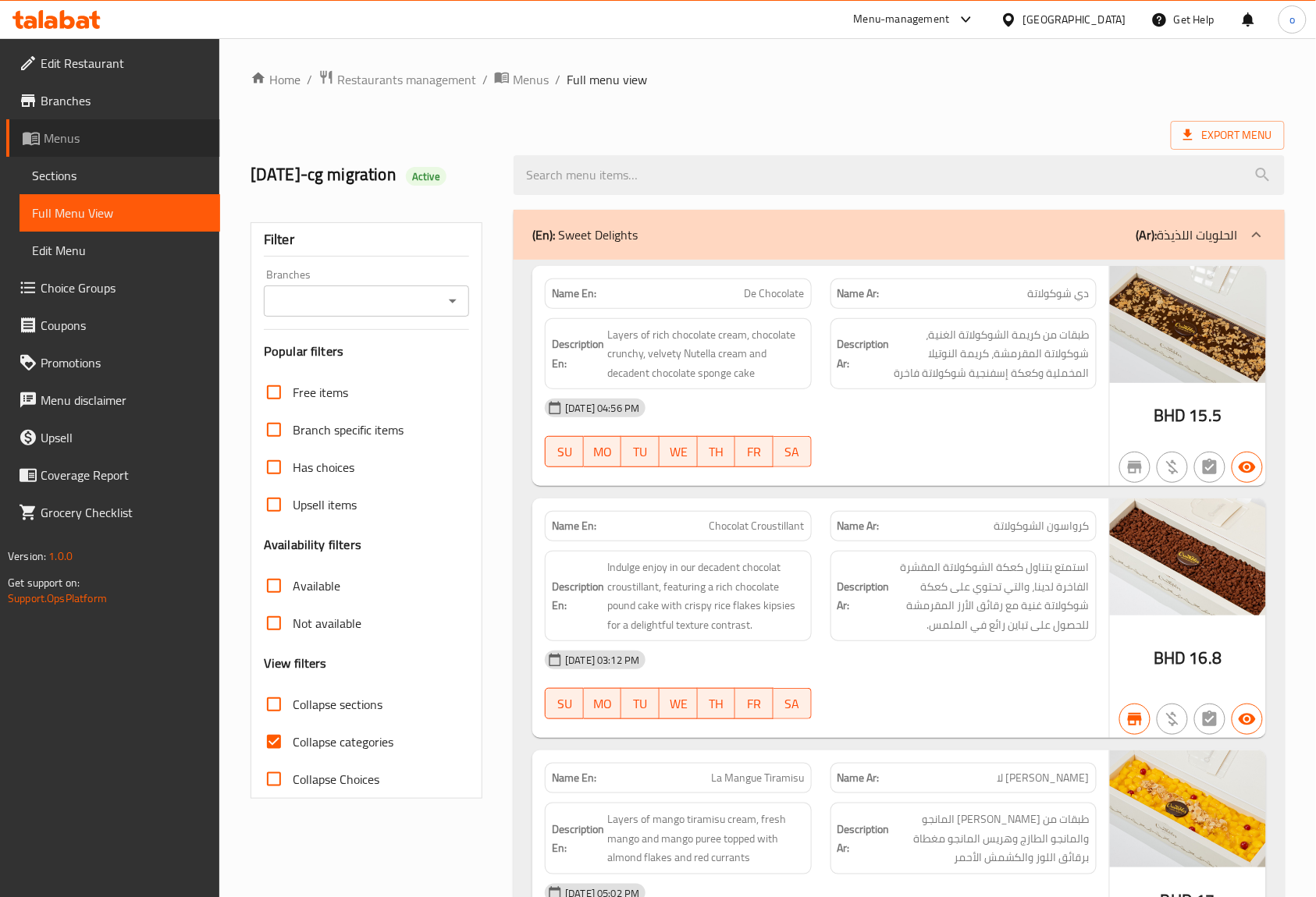
click at [105, 129] on span "Menus" at bounding box center [125, 138] width 164 height 19
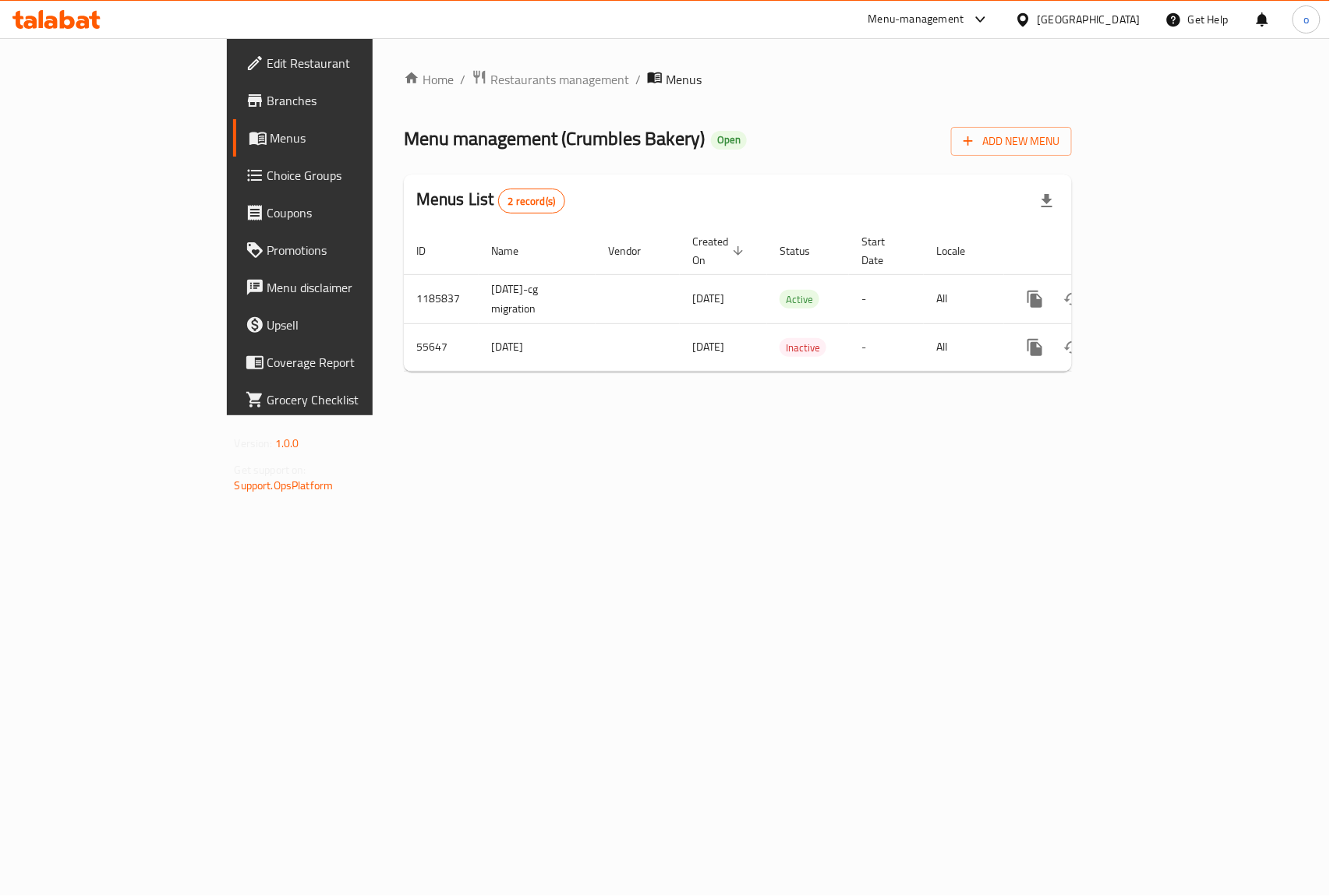
click at [270, 142] on span "Menus" at bounding box center [353, 137] width 166 height 19
click at [268, 106] on span "Branches" at bounding box center [352, 100] width 169 height 19
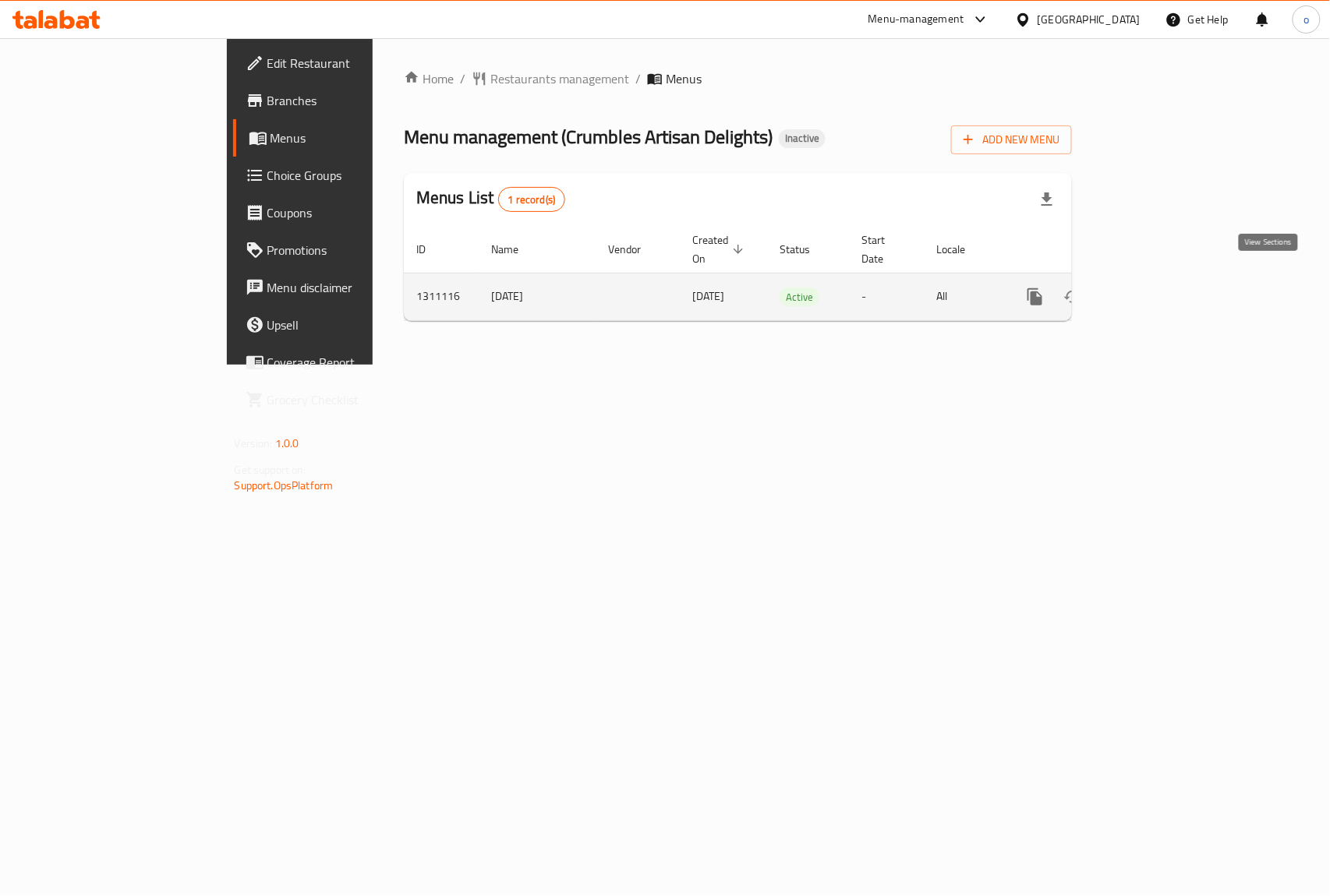
click at [1157, 287] on icon "enhanced table" at bounding box center [1147, 296] width 19 height 19
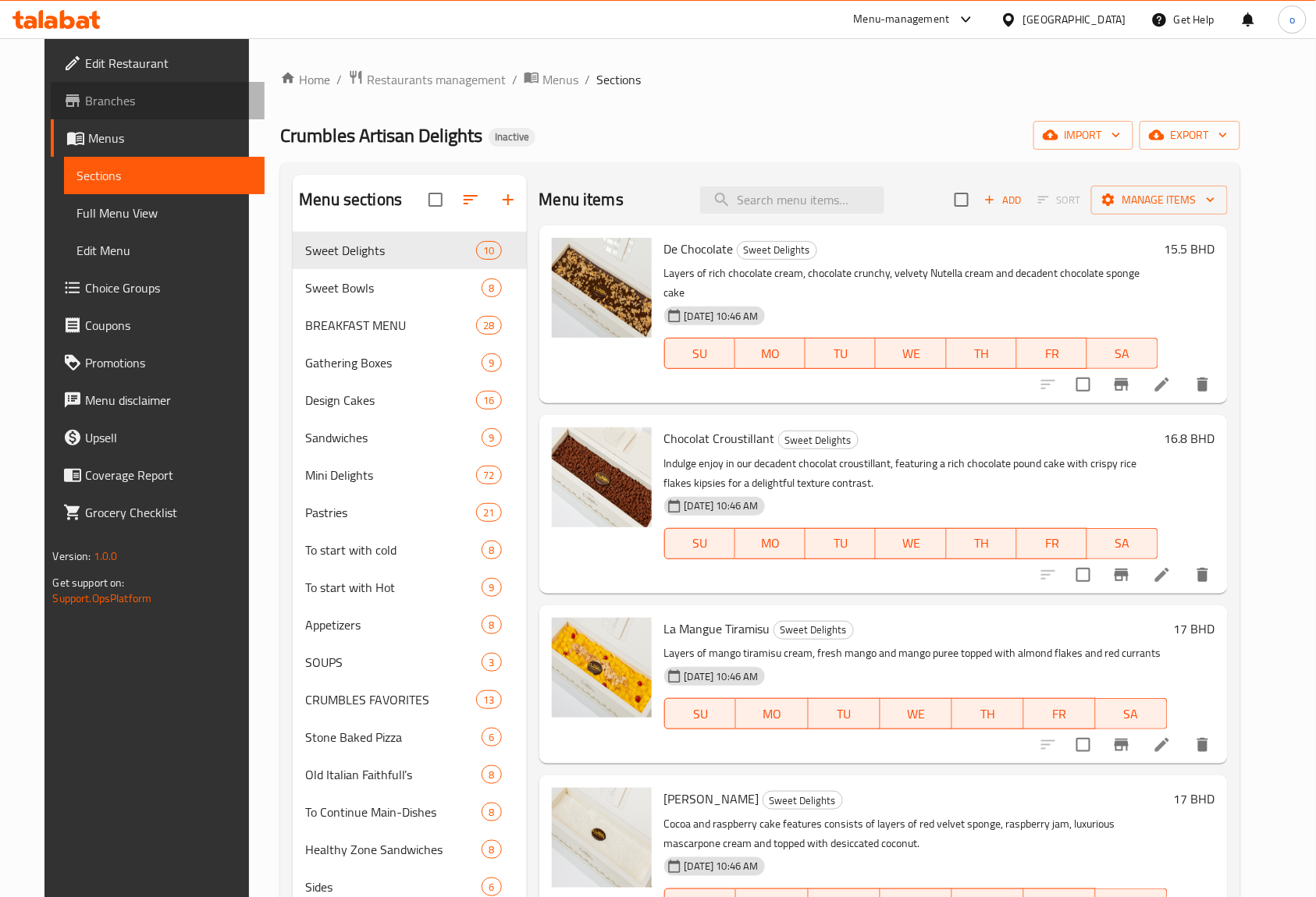
click at [125, 106] on span "Branches" at bounding box center [169, 100] width 167 height 19
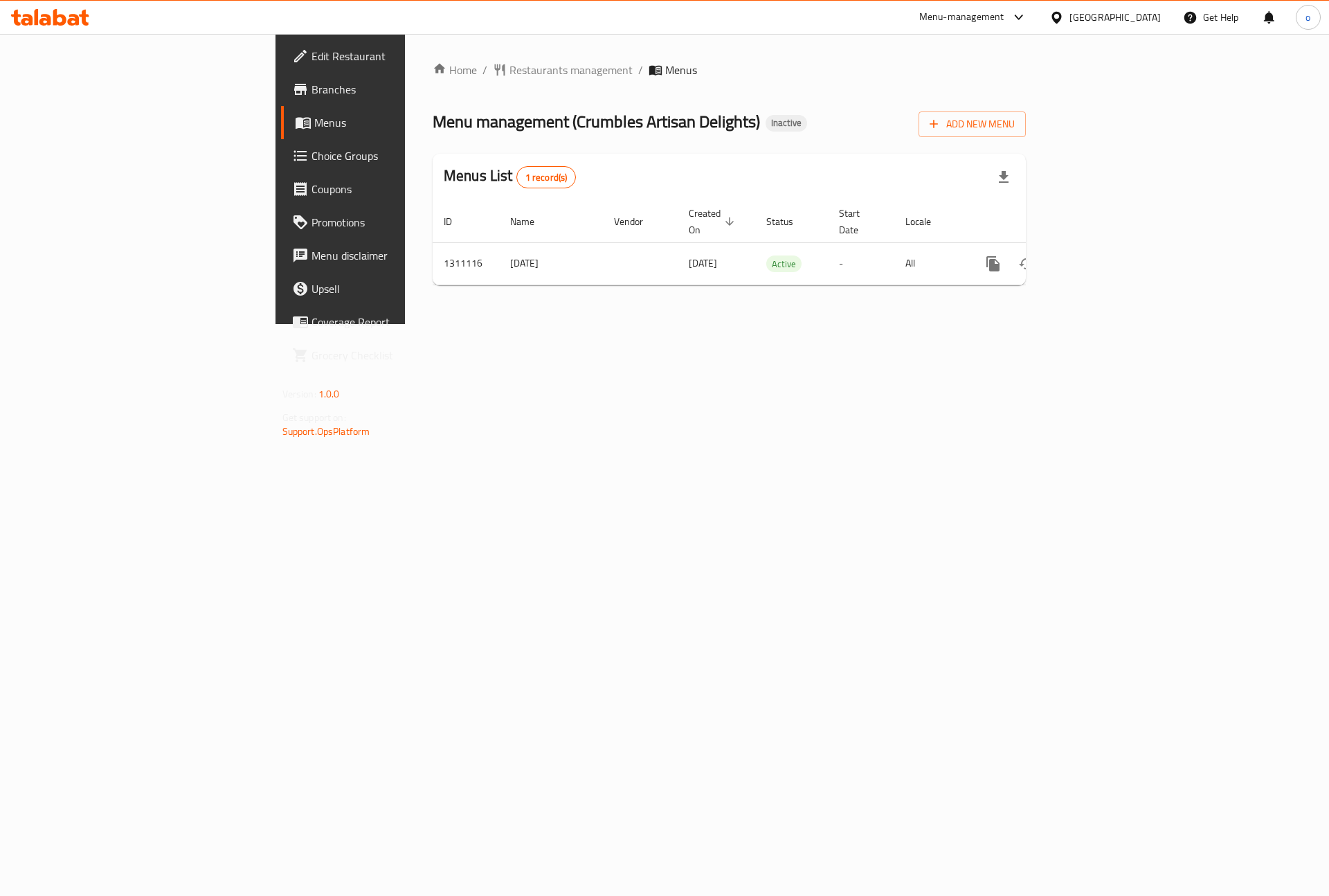
click at [312, 83] on span "Branches" at bounding box center [399, 89] width 175 height 17
